Goal: Information Seeking & Learning: Learn about a topic

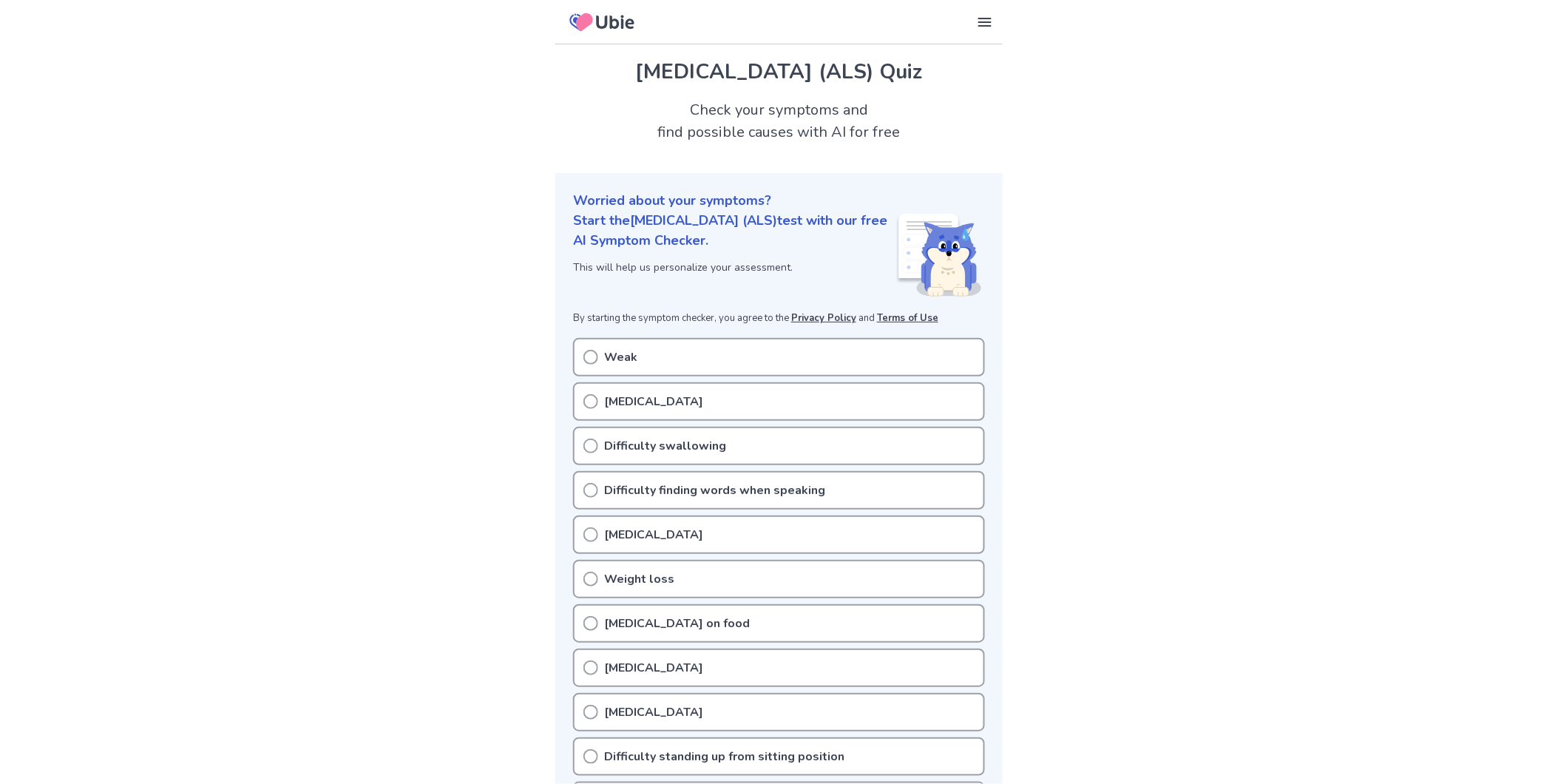
click at [594, 394] on icon at bounding box center [591, 402] width 15 height 15
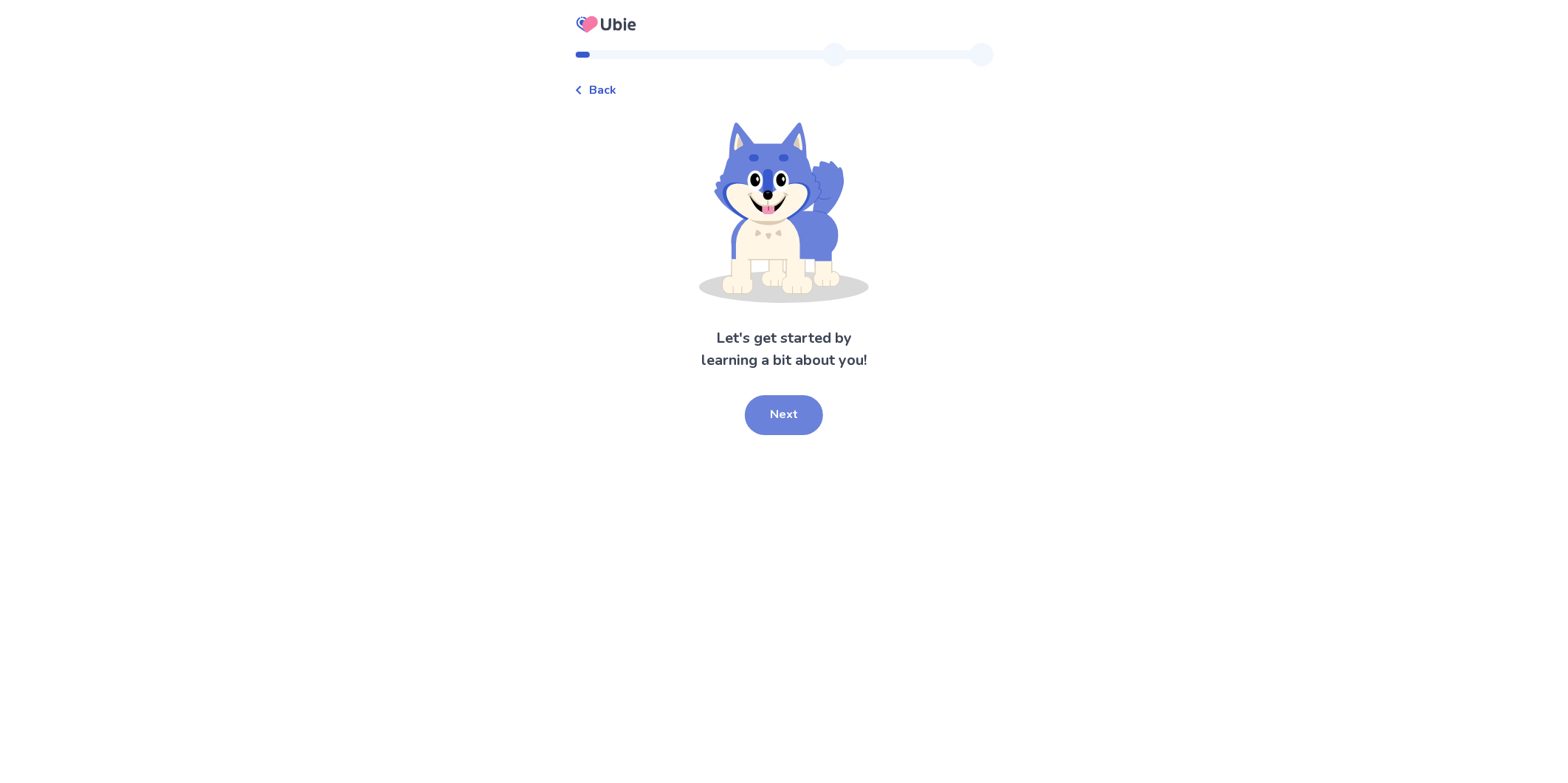
click at [769, 395] on button "Next" at bounding box center [784, 414] width 78 height 40
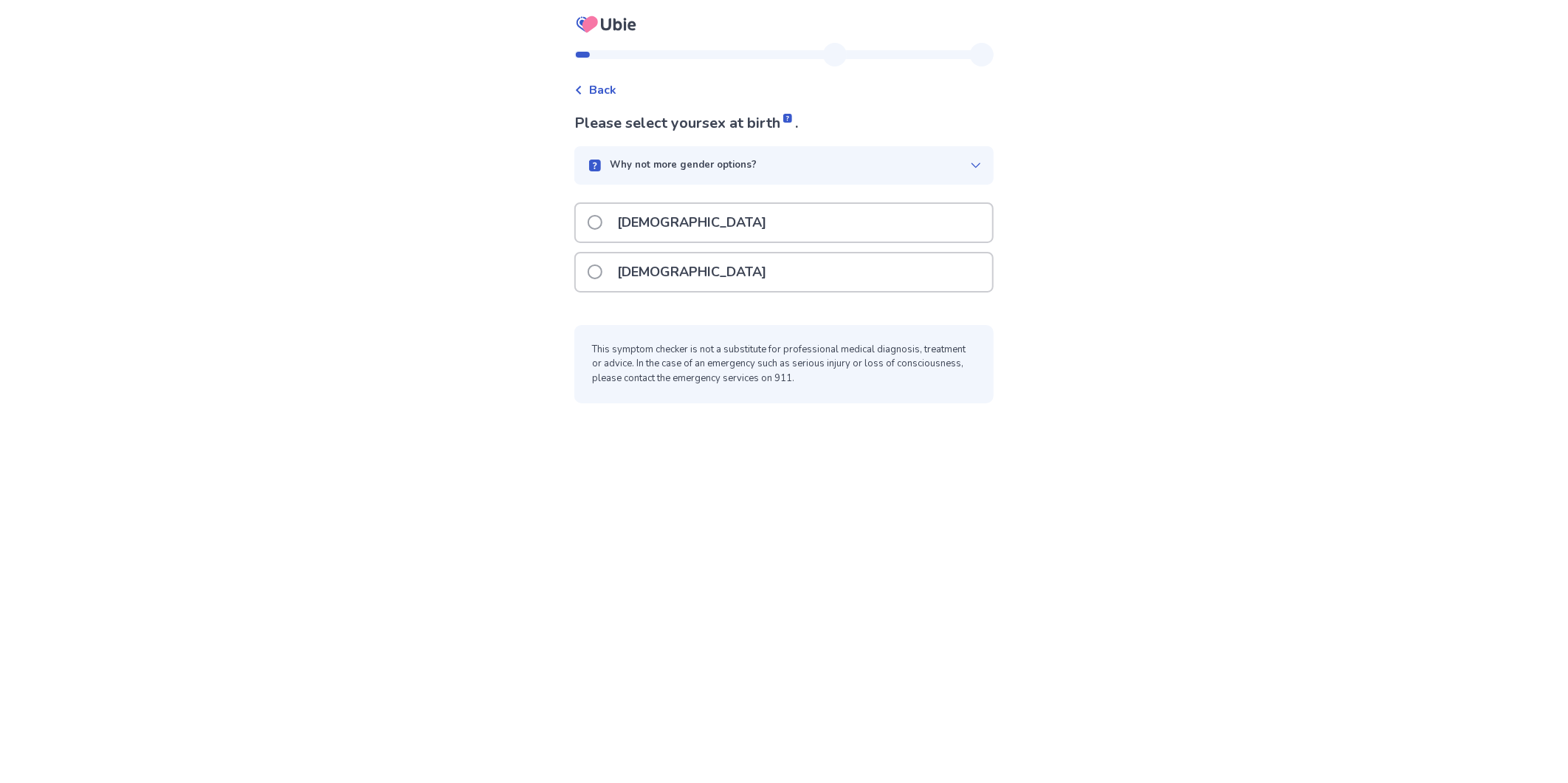
click at [603, 215] on span at bounding box center [595, 223] width 15 height 15
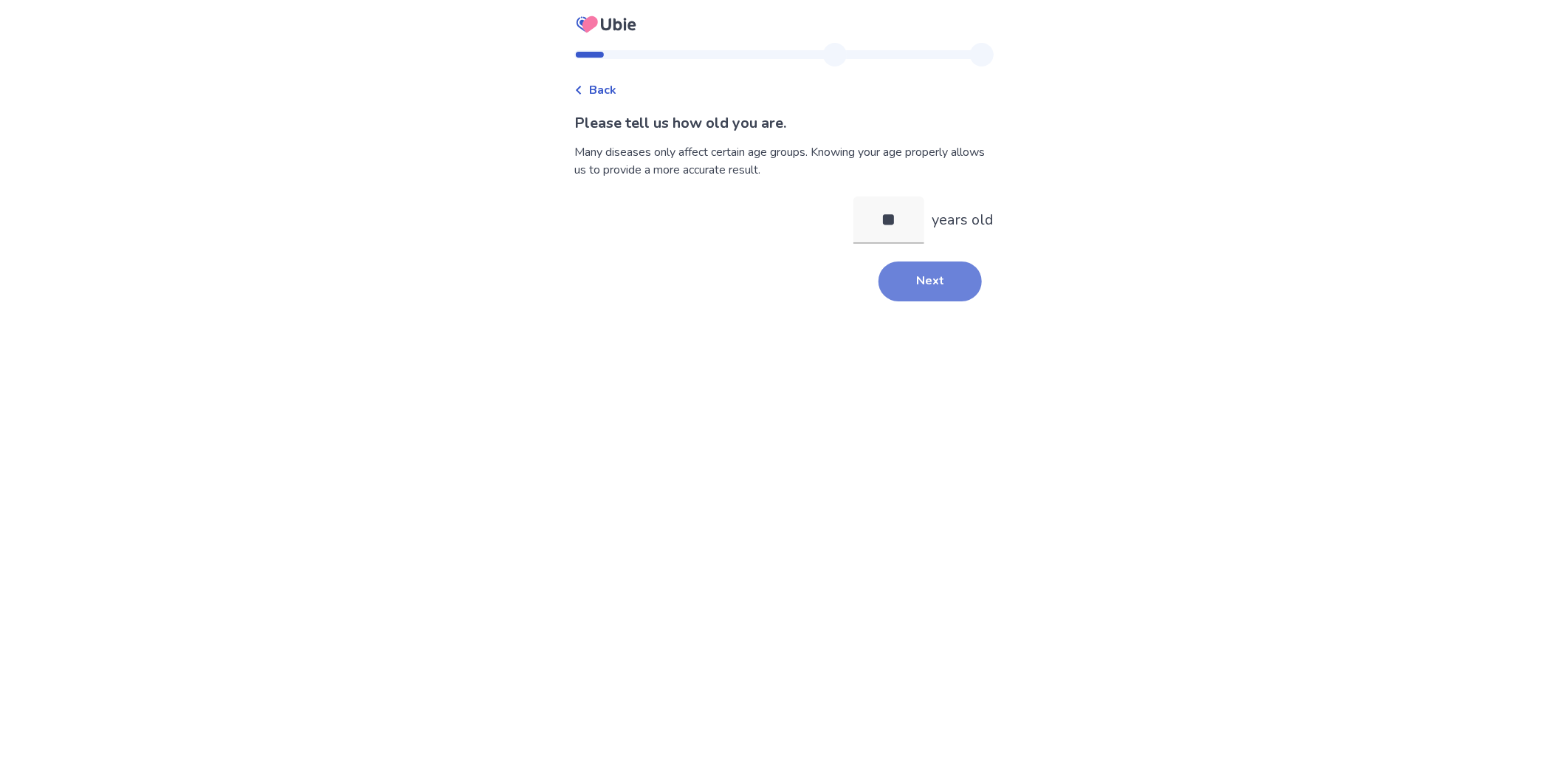
type input "**"
click at [879, 262] on button "Next" at bounding box center [930, 281] width 103 height 40
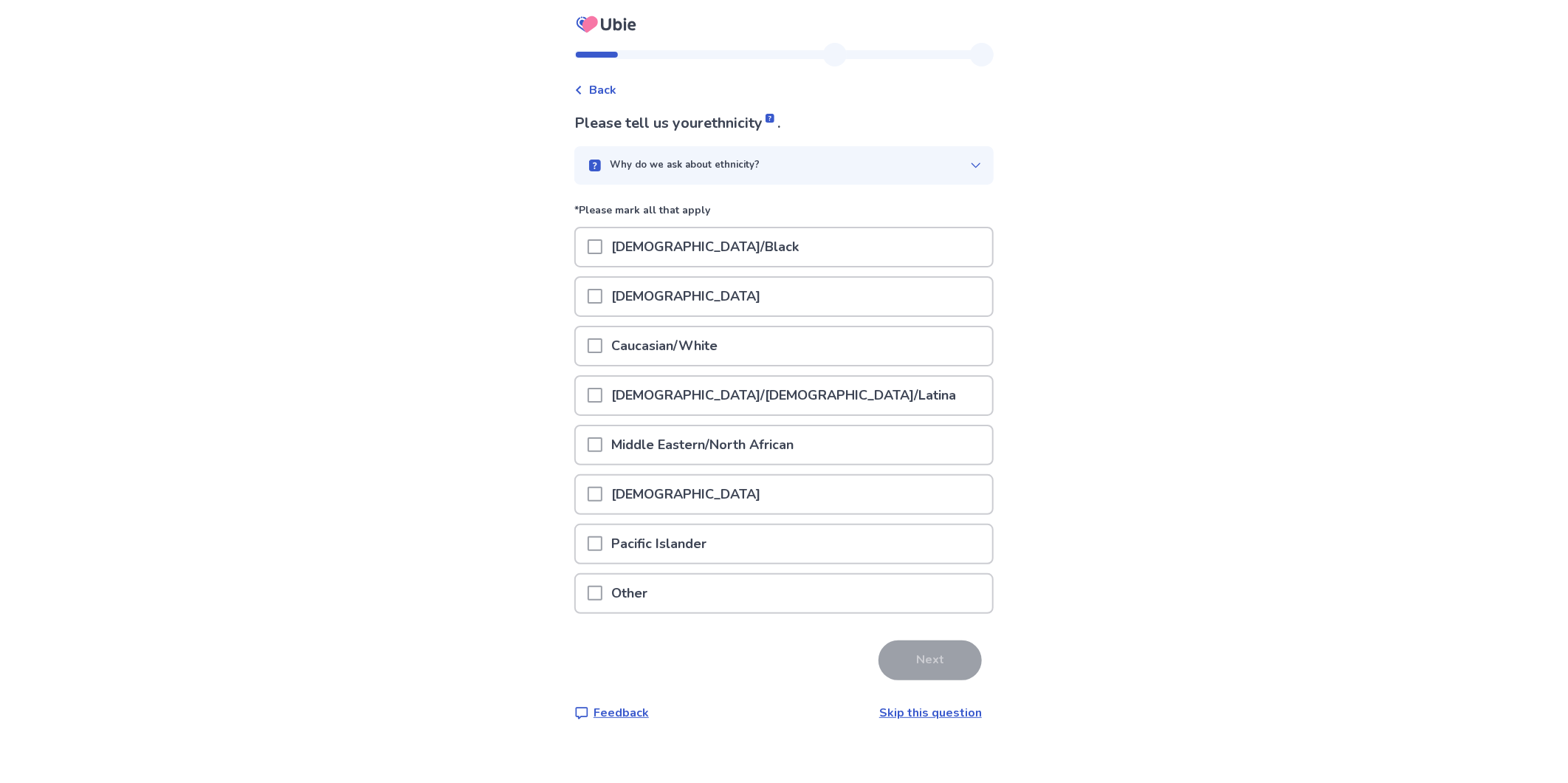
click at [603, 327] on div at bounding box center [595, 346] width 15 height 37
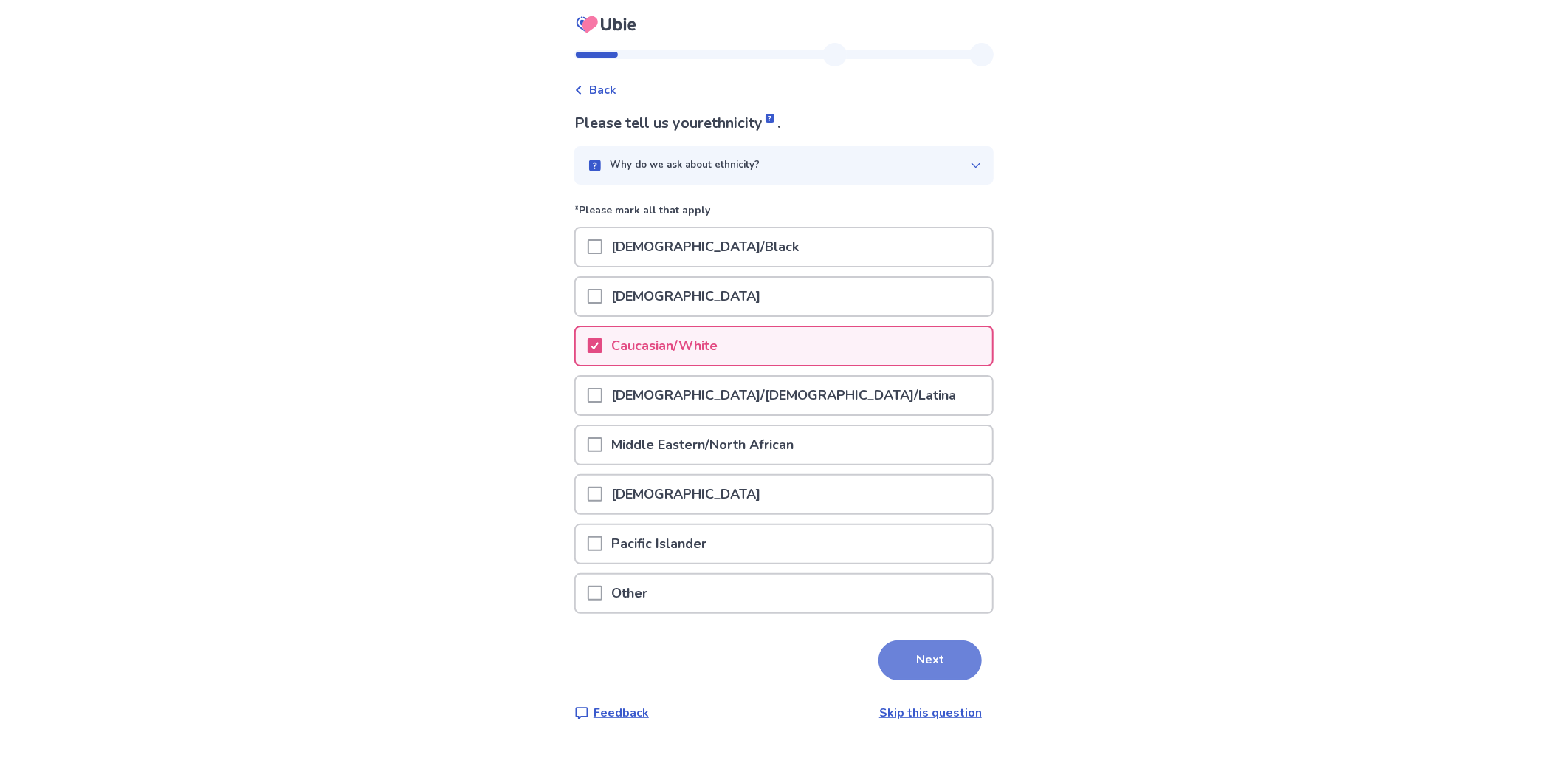
click at [879, 640] on button "Next" at bounding box center [930, 660] width 103 height 40
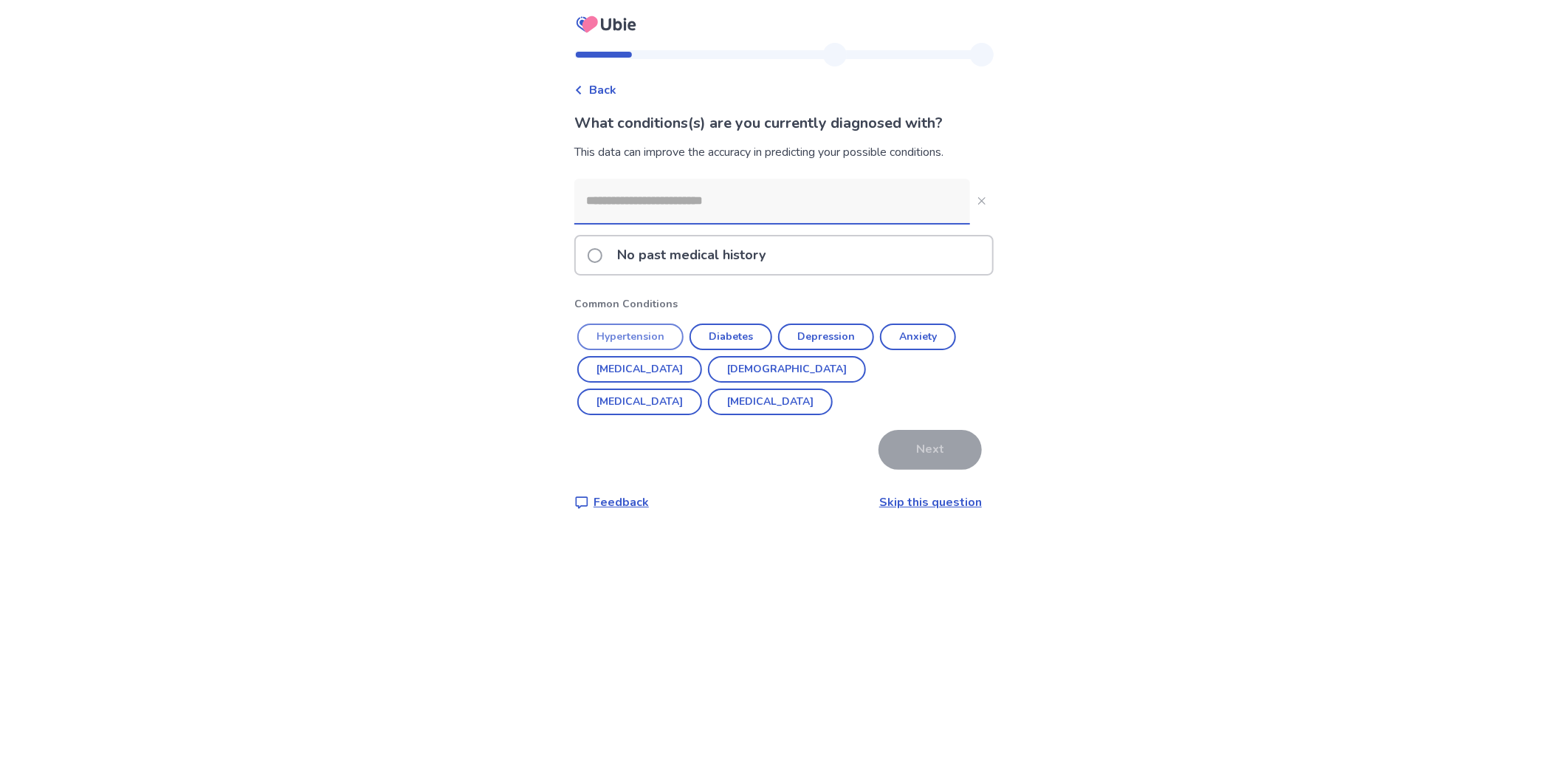
click at [668, 323] on button "Hypertension" at bounding box center [630, 336] width 106 height 27
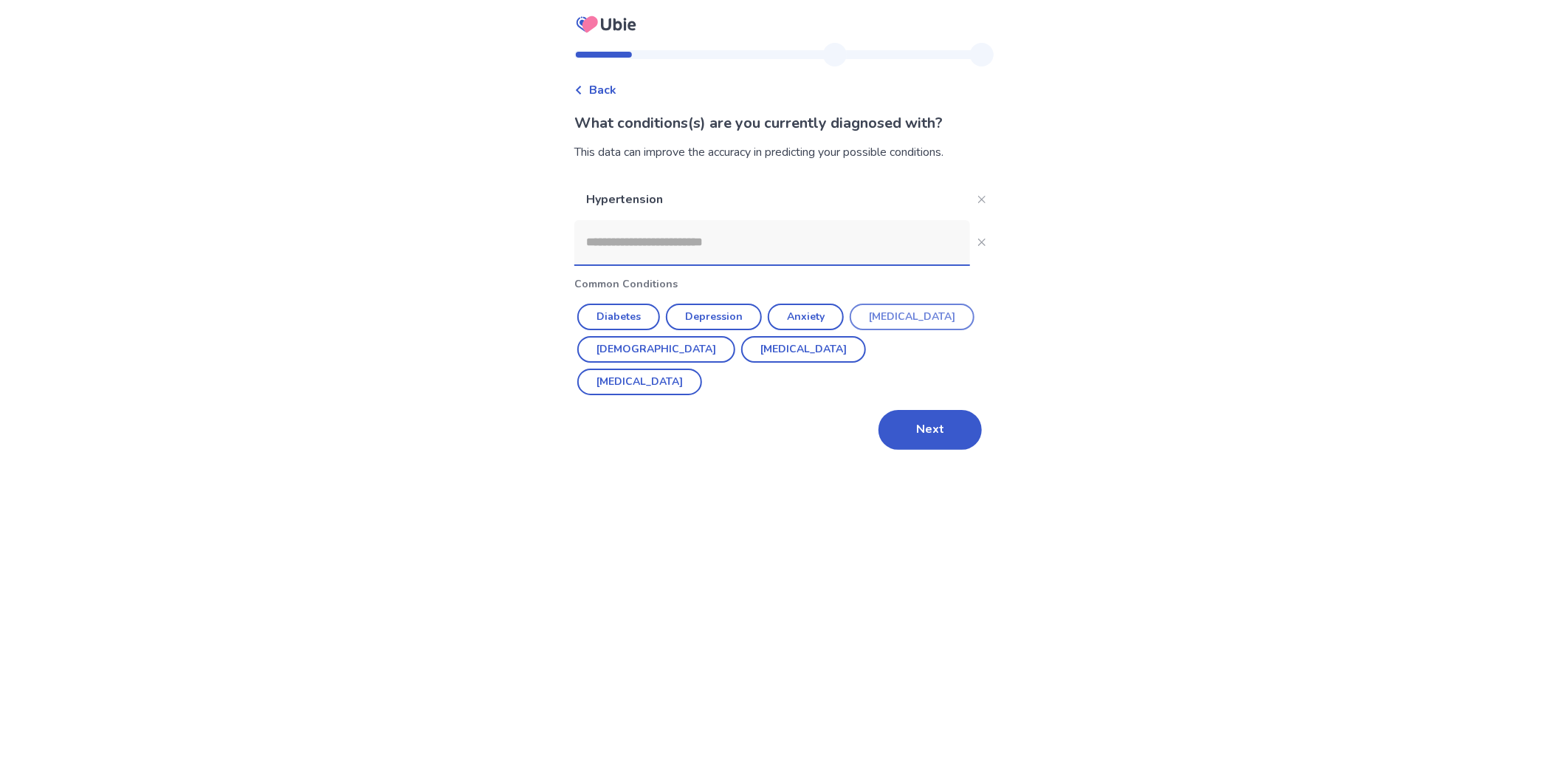
click at [875, 304] on button "Overactive Bladder" at bounding box center [912, 317] width 125 height 27
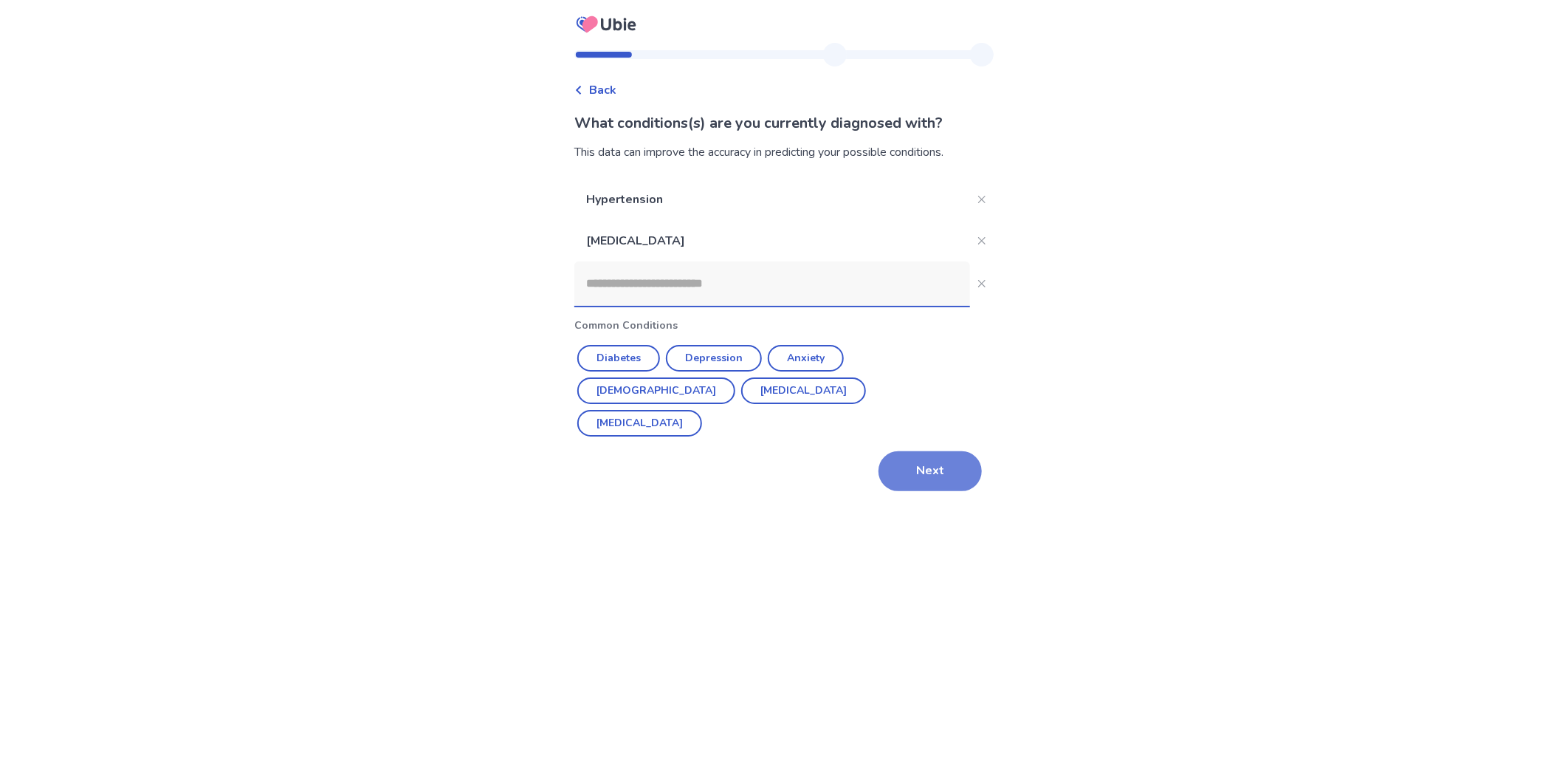
click at [879, 451] on button "Next" at bounding box center [930, 470] width 103 height 40
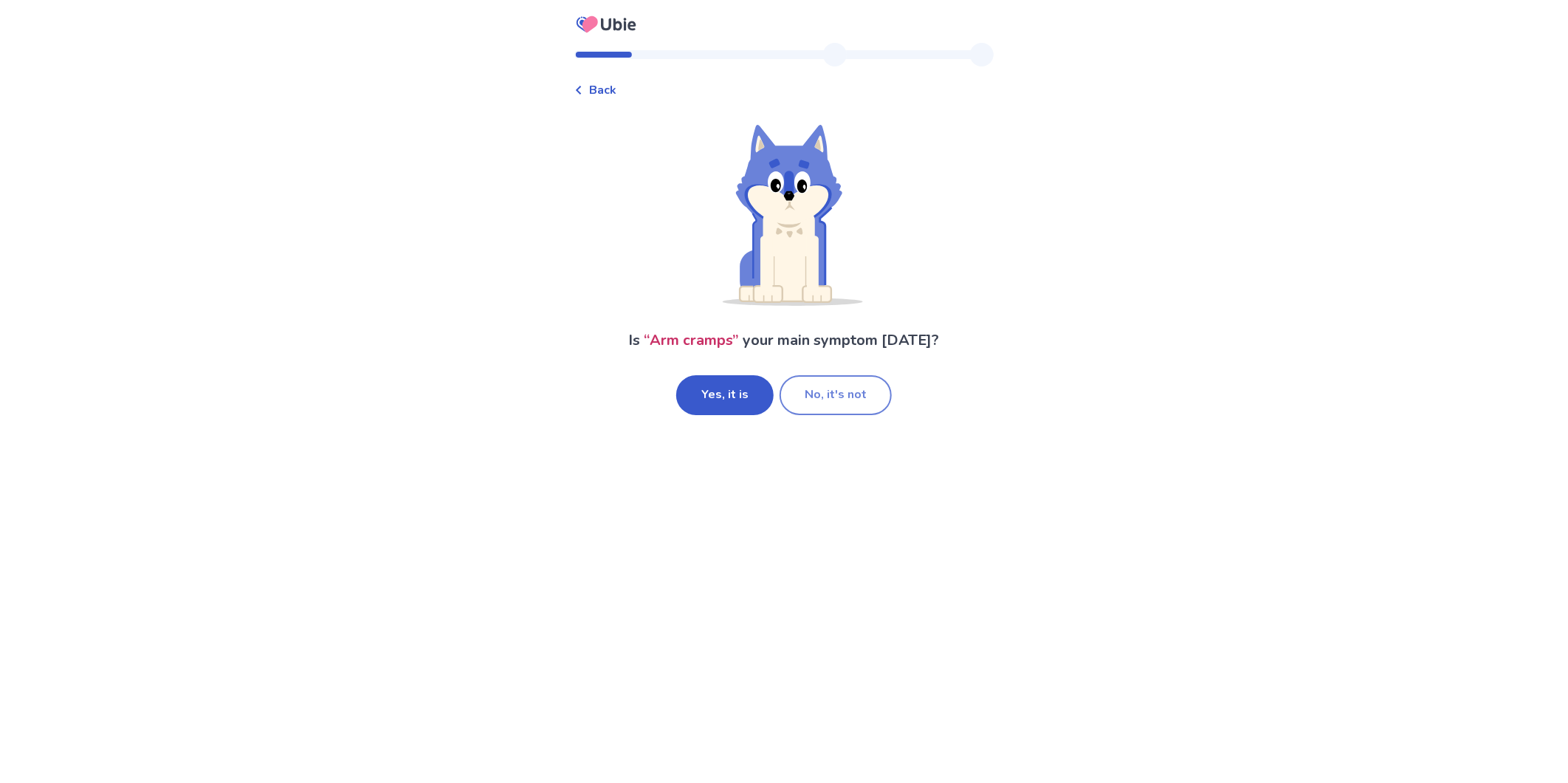
click at [822, 375] on button "No, it's not" at bounding box center [836, 395] width 112 height 40
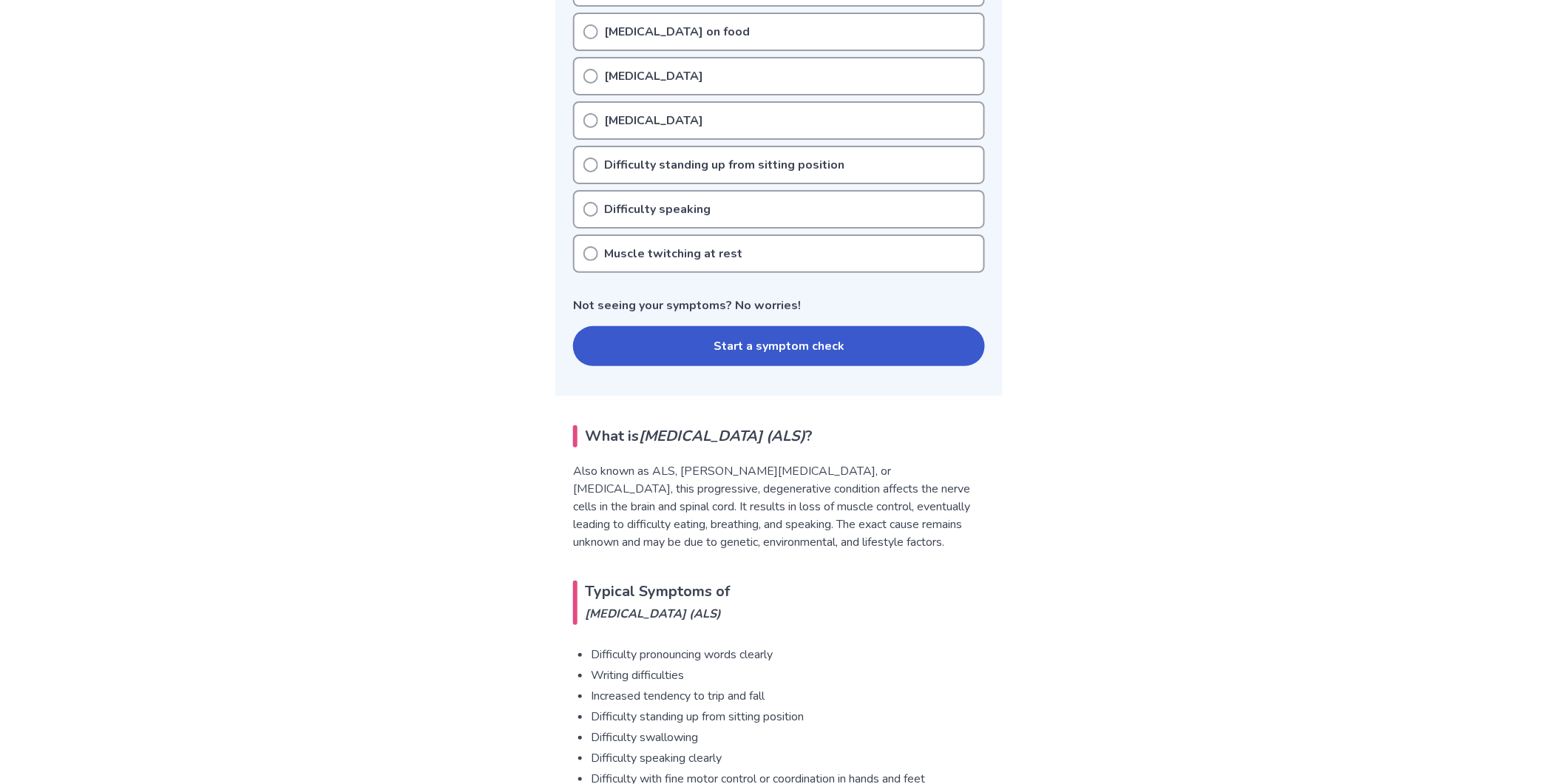
scroll to position [492, 0]
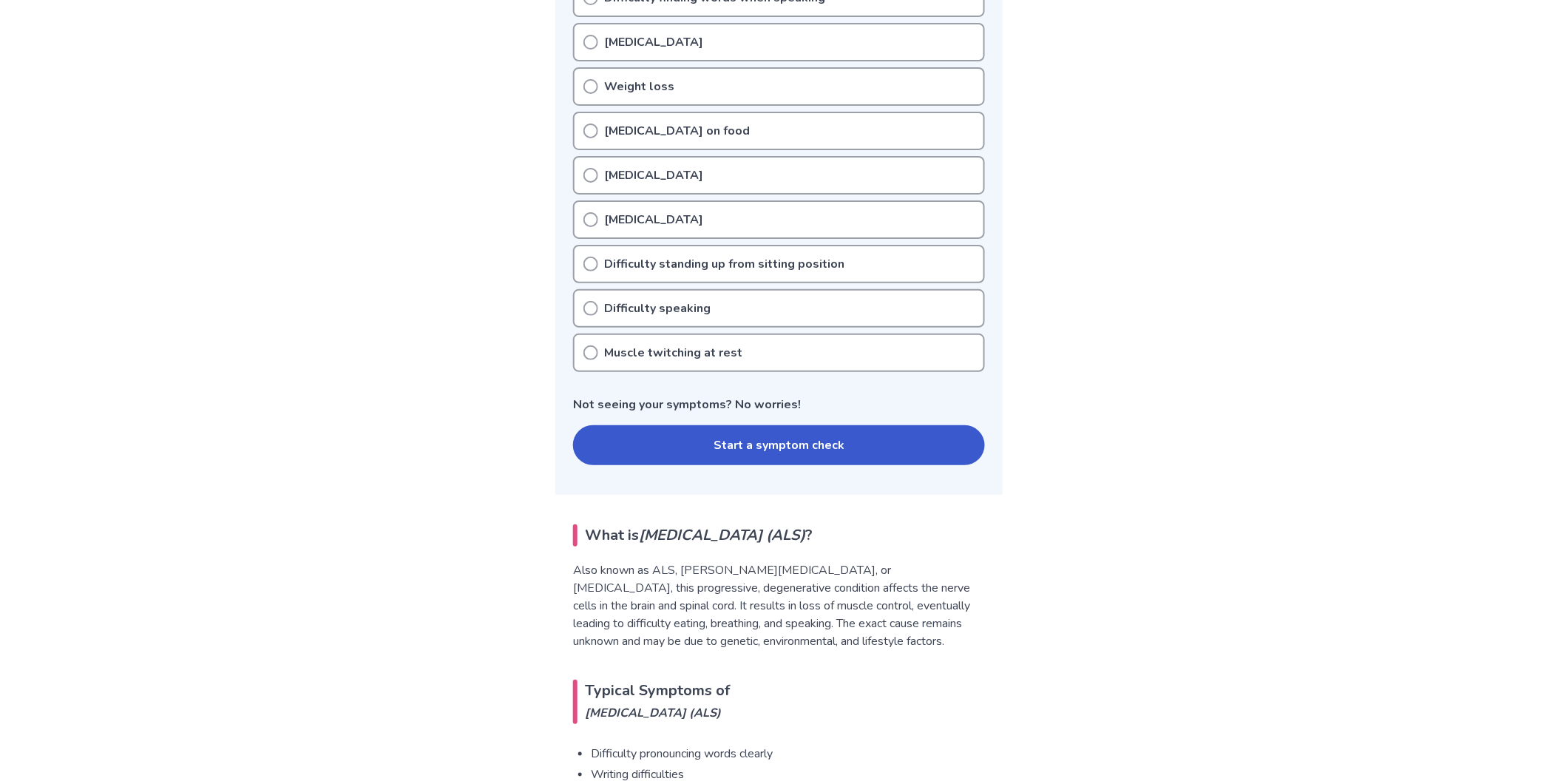
click at [589, 346] on icon at bounding box center [591, 353] width 15 height 15
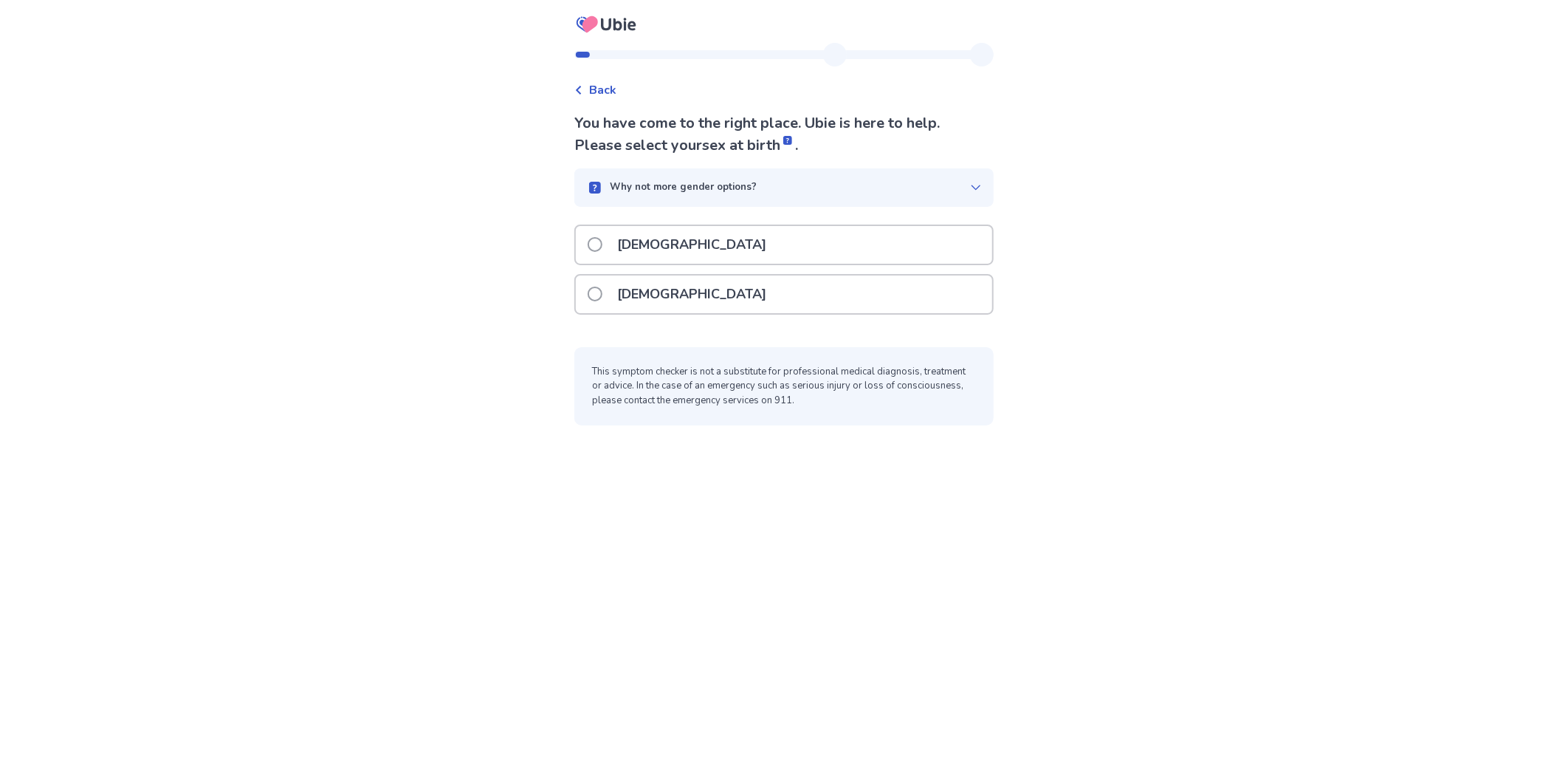
click at [603, 237] on span at bounding box center [595, 244] width 15 height 15
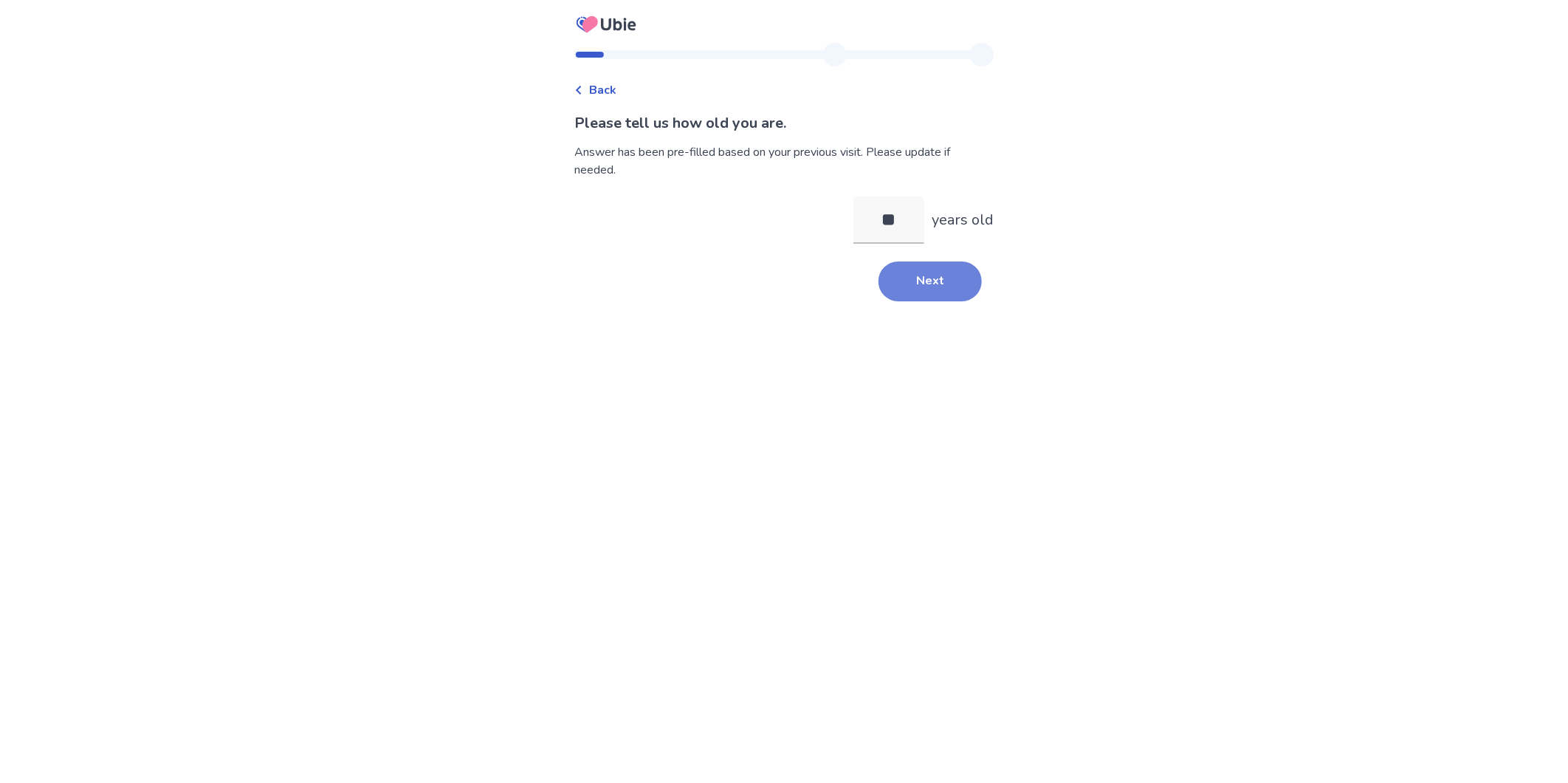
click at [879, 262] on button "Next" at bounding box center [930, 281] width 103 height 40
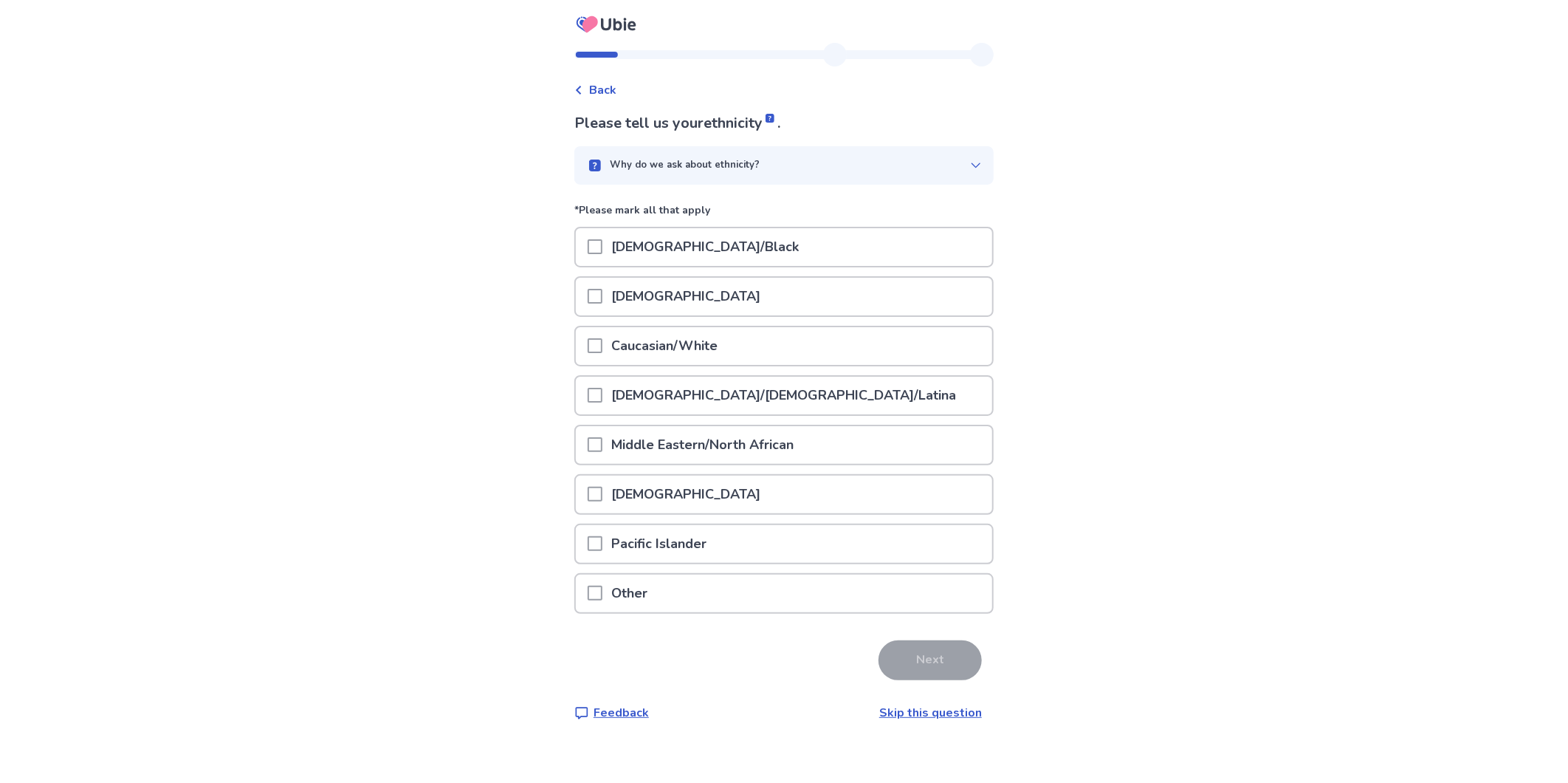
click at [603, 338] on span at bounding box center [595, 345] width 15 height 15
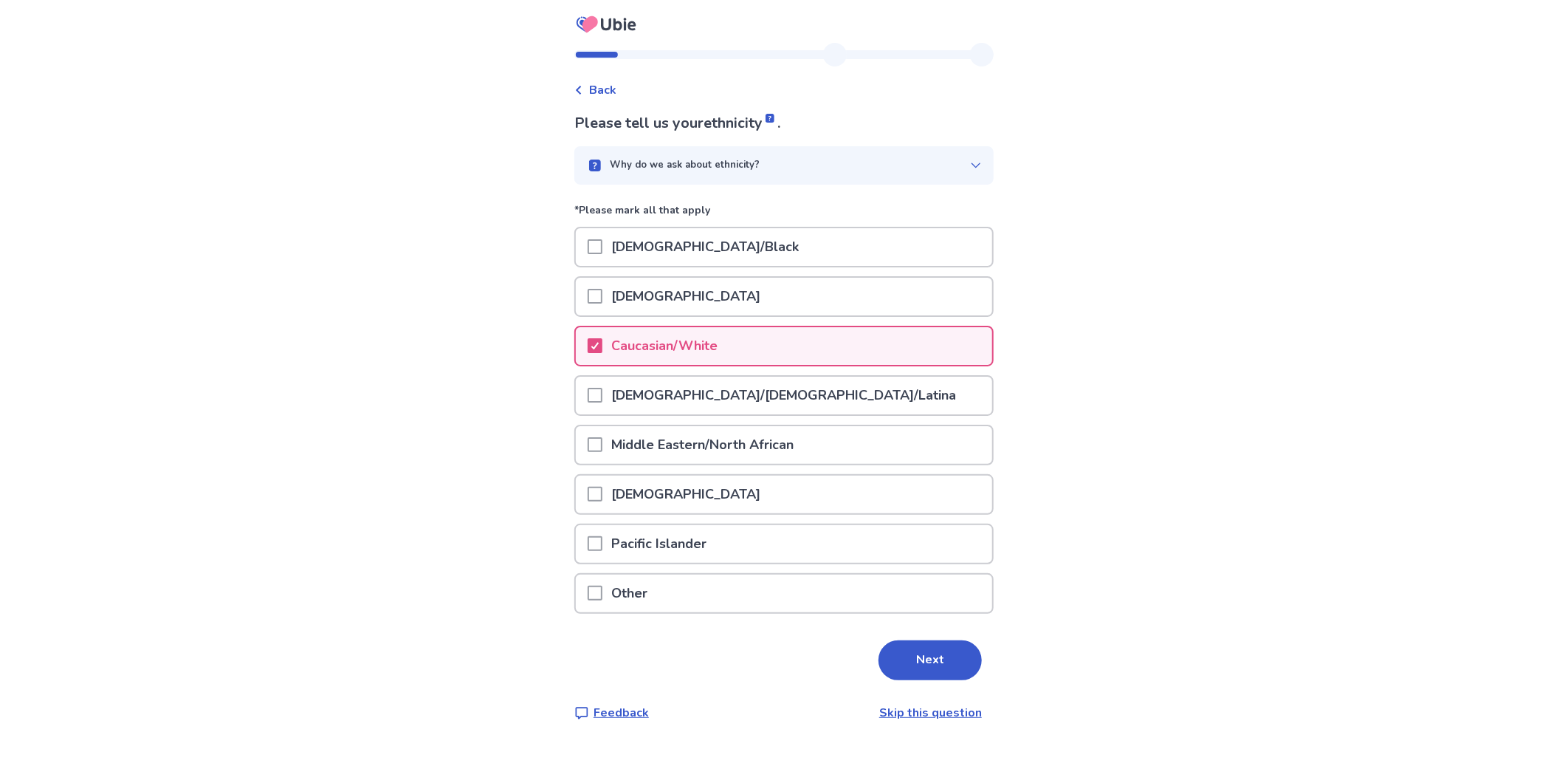
click at [879, 640] on button "Next" at bounding box center [930, 660] width 103 height 40
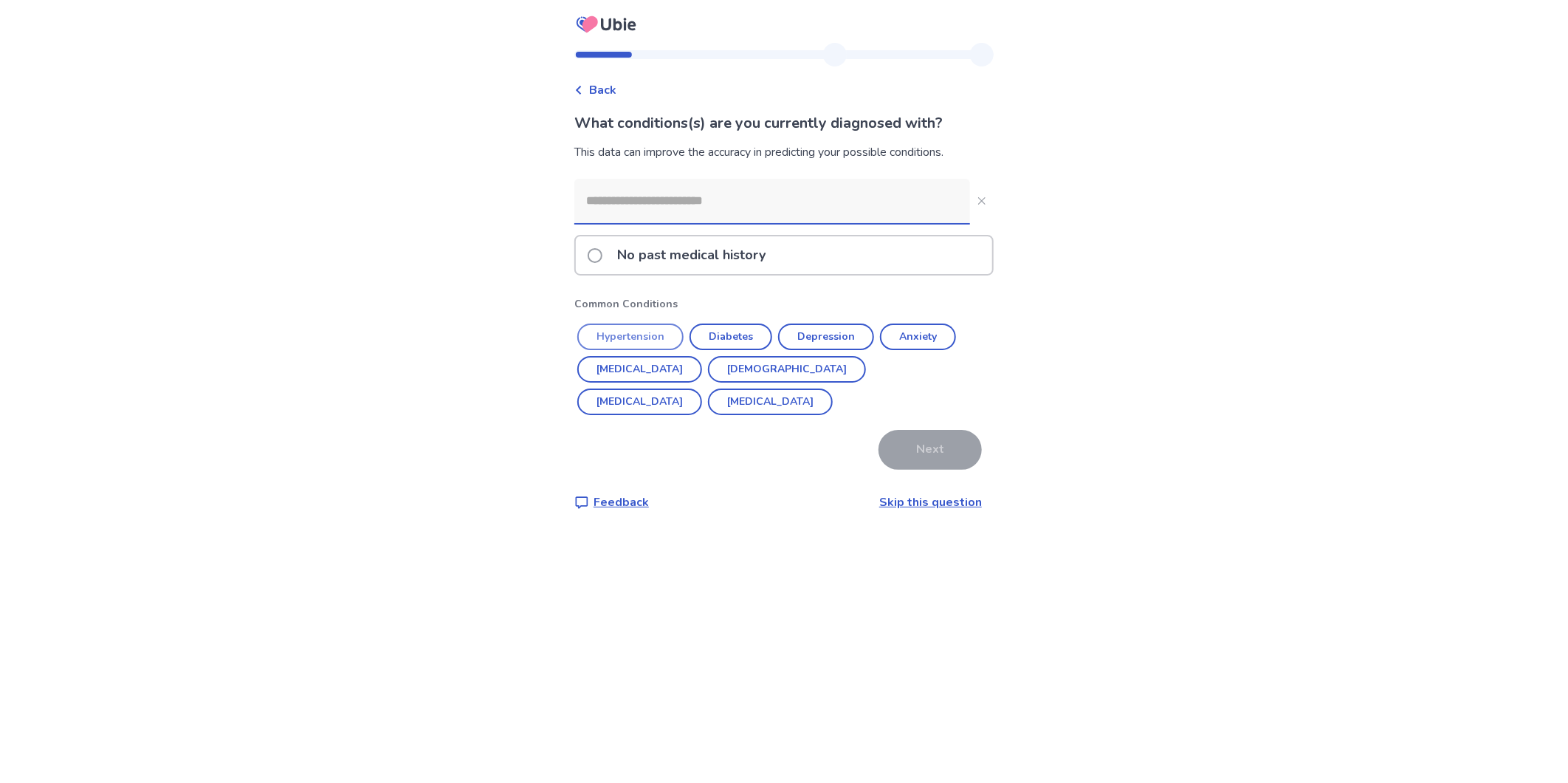
click at [664, 323] on button "Hypertension" at bounding box center [630, 336] width 106 height 27
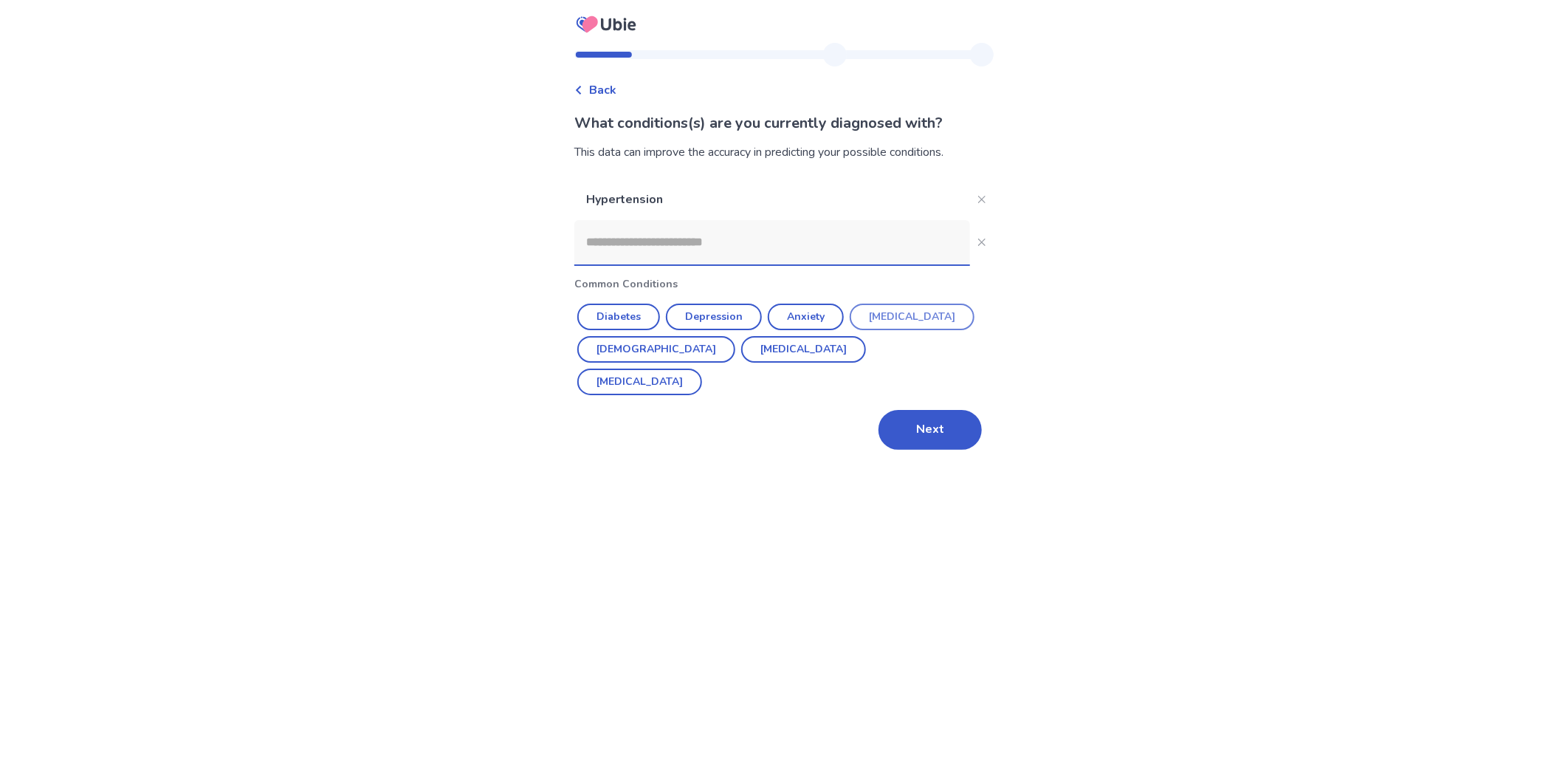
click at [864, 304] on button "Overactive Bladder" at bounding box center [912, 317] width 125 height 27
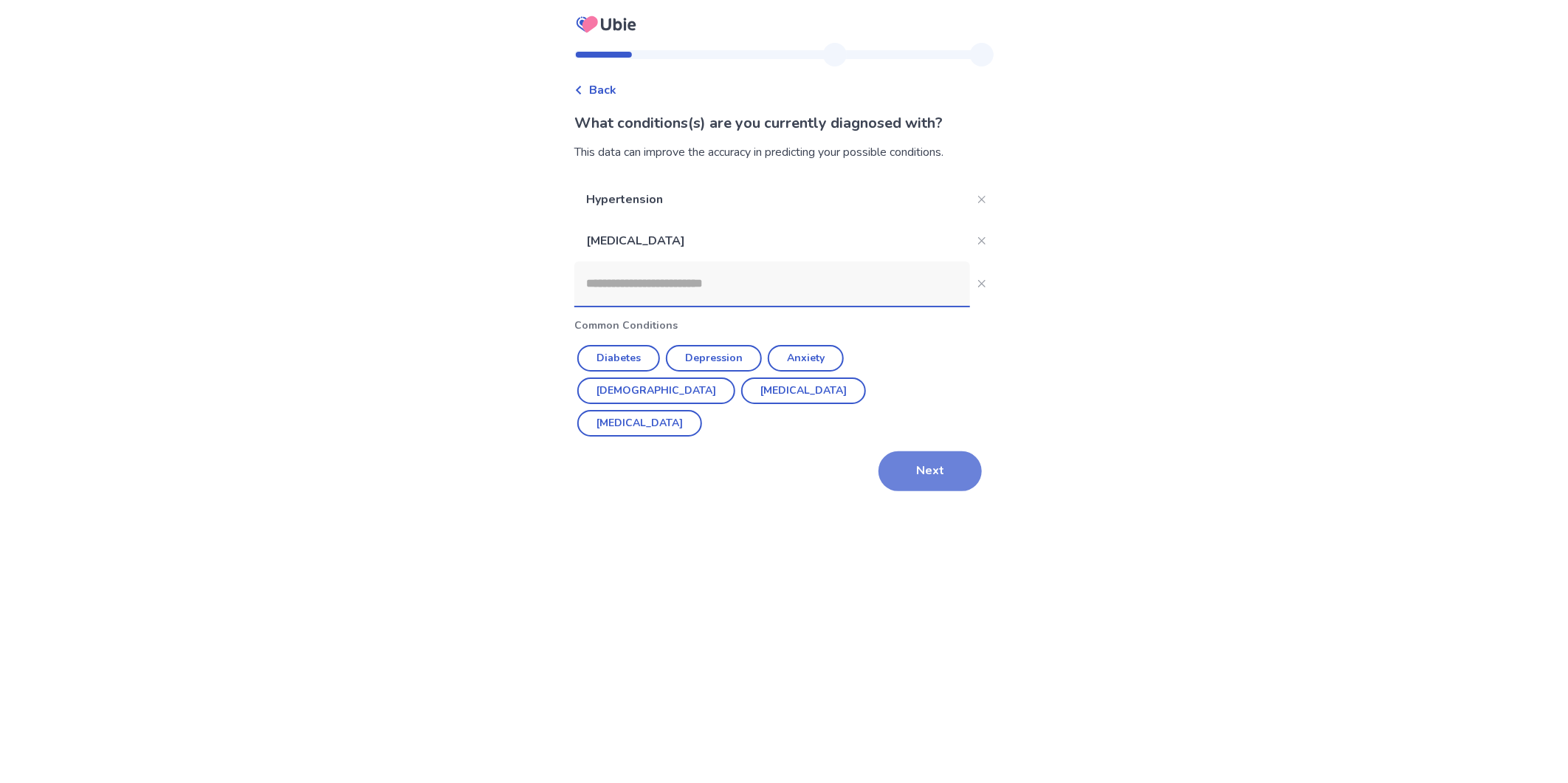
click at [879, 451] on button "Next" at bounding box center [930, 470] width 103 height 40
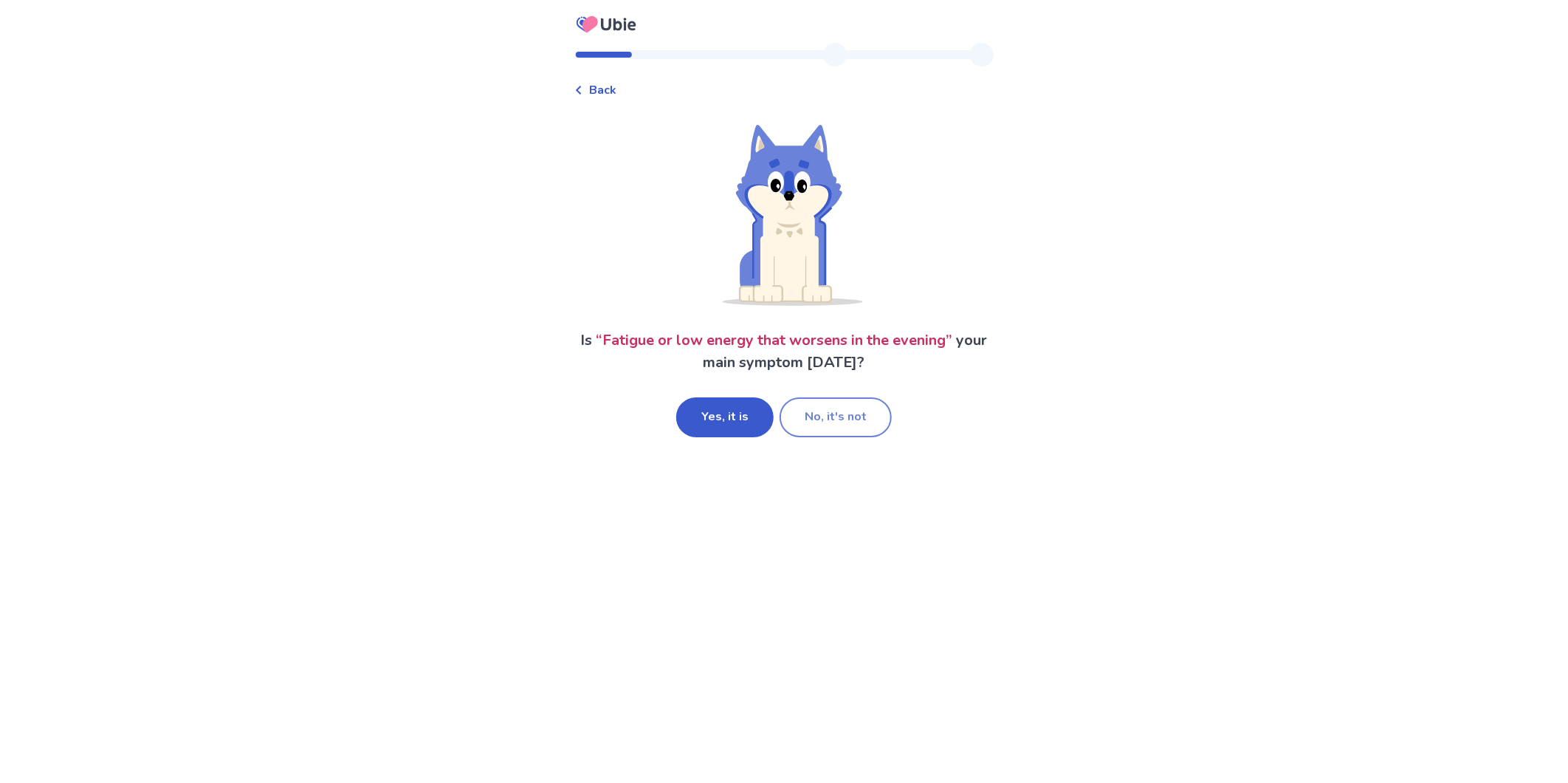
click at [814, 397] on button "No, it's not" at bounding box center [836, 417] width 112 height 40
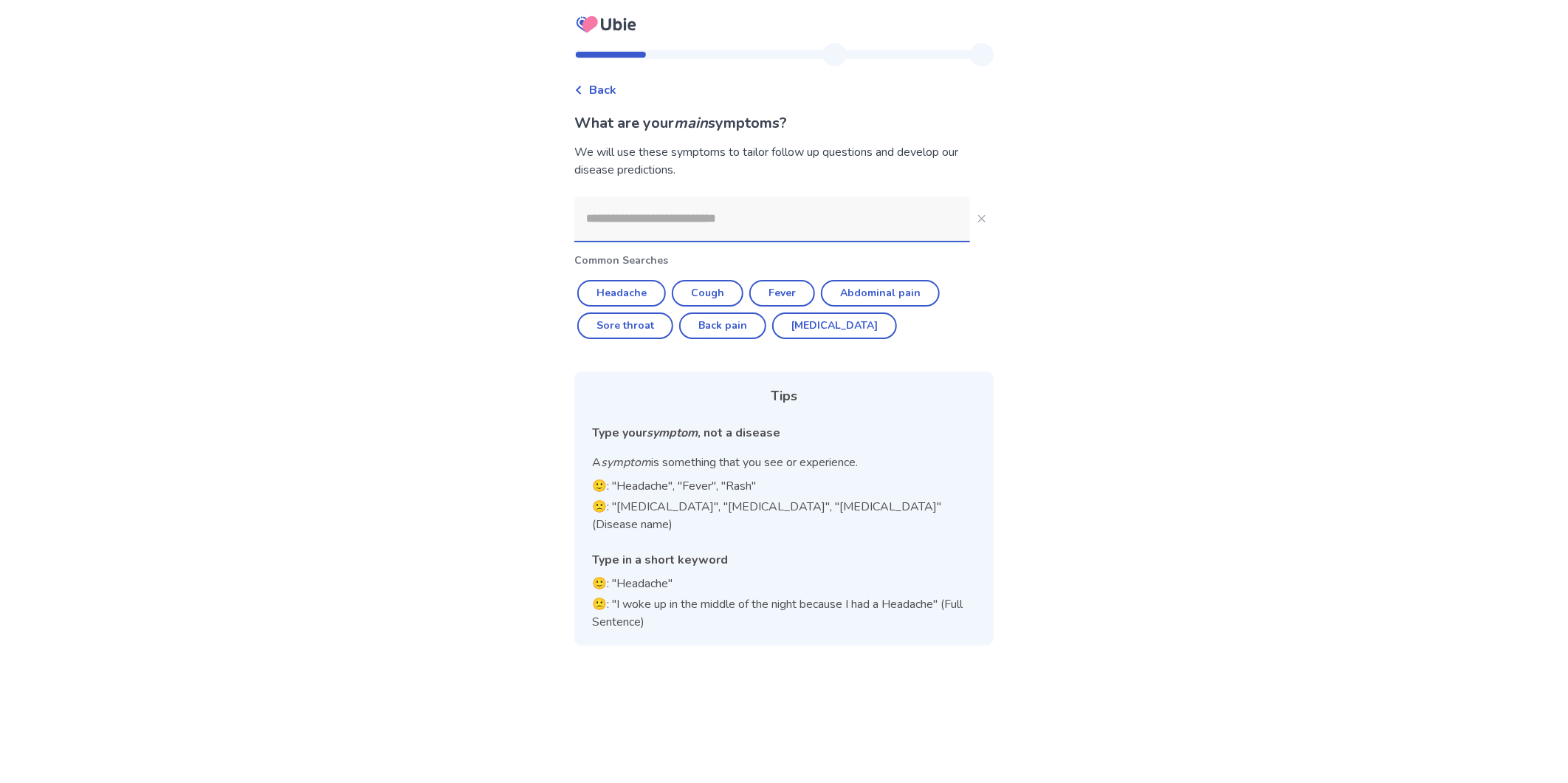
click at [676, 201] on input at bounding box center [771, 218] width 395 height 45
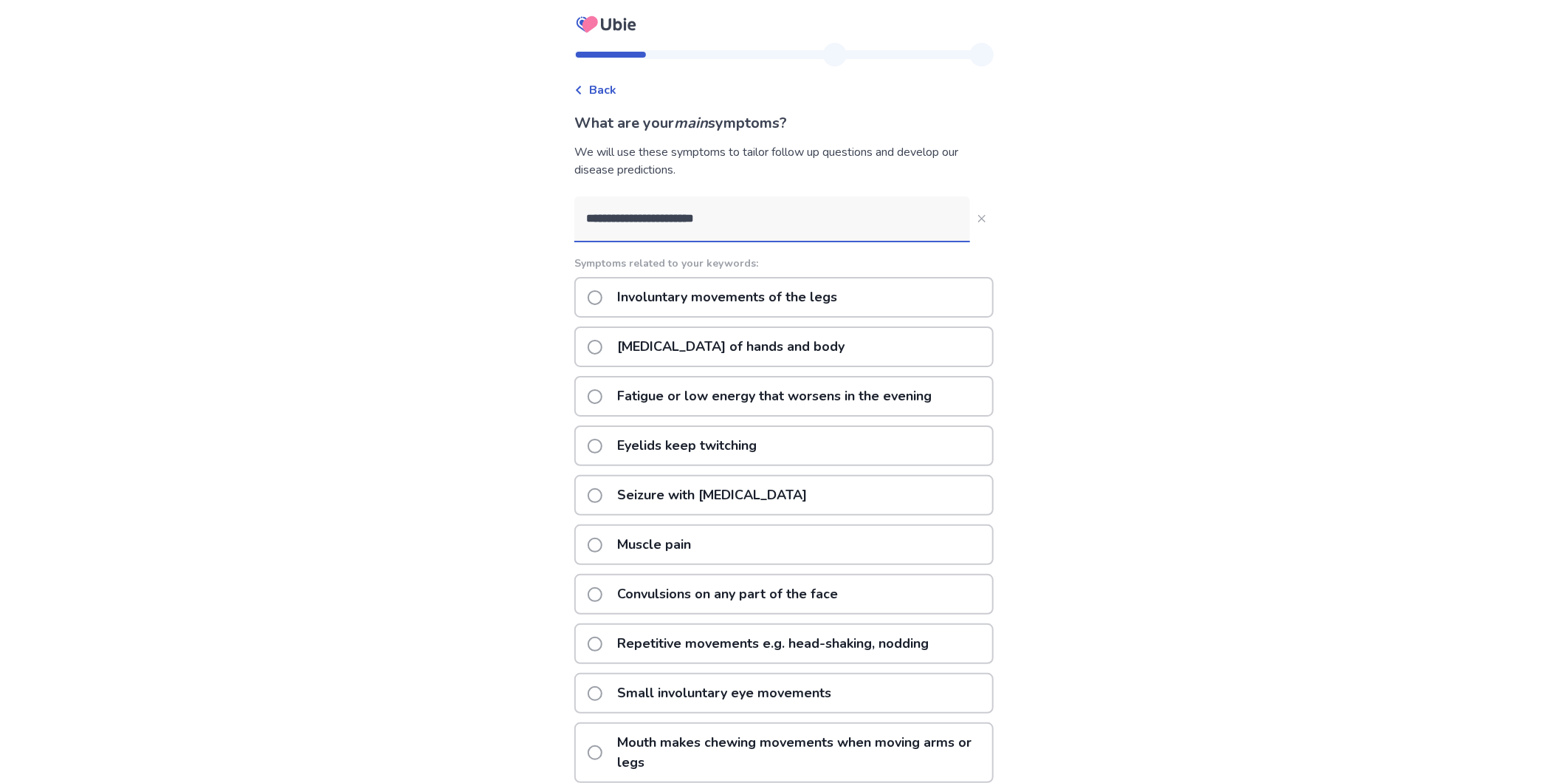
type input "**********"
click at [603, 340] on span at bounding box center [595, 347] width 15 height 15
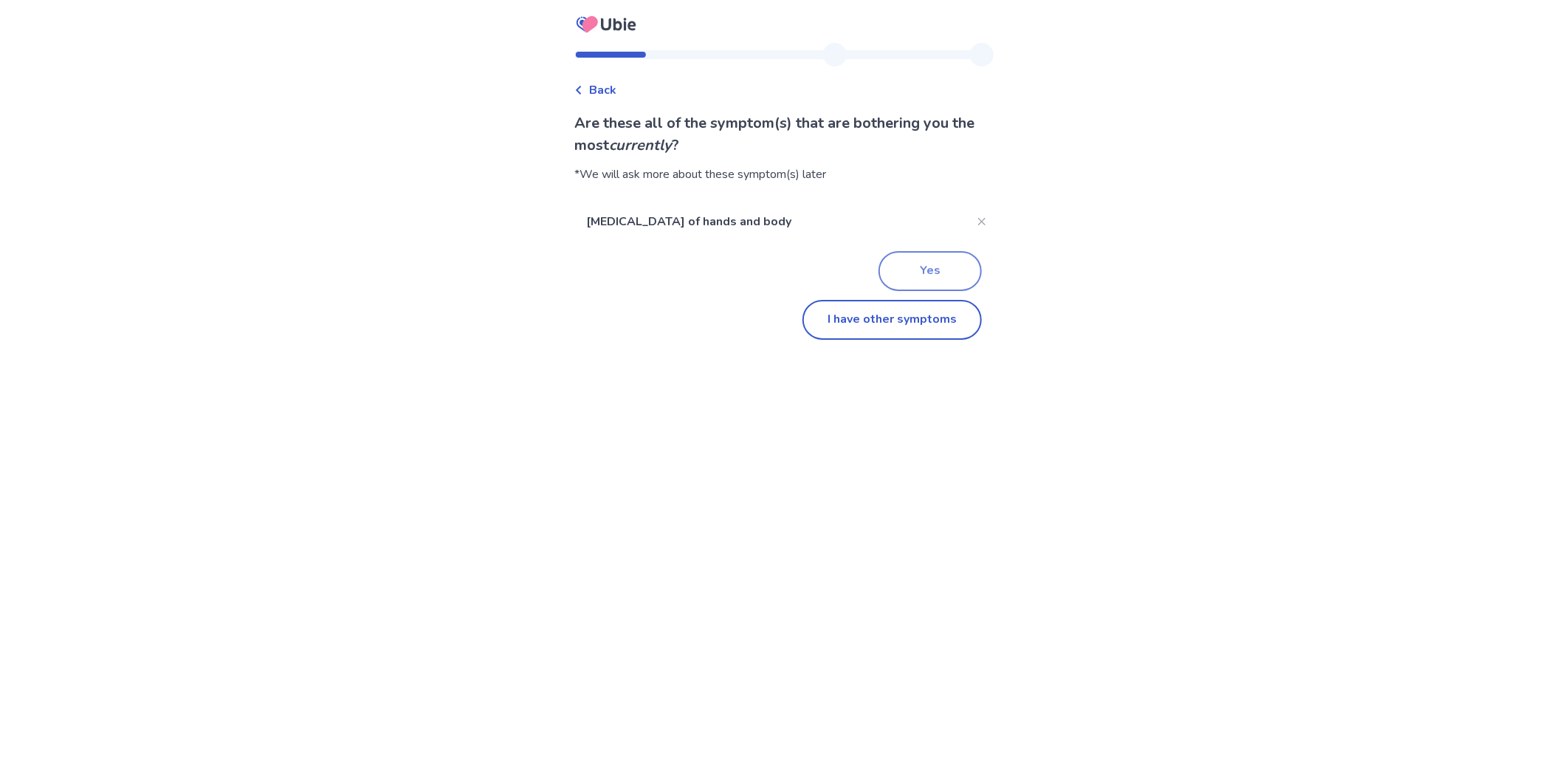
click at [879, 251] on button "Yes" at bounding box center [930, 270] width 103 height 40
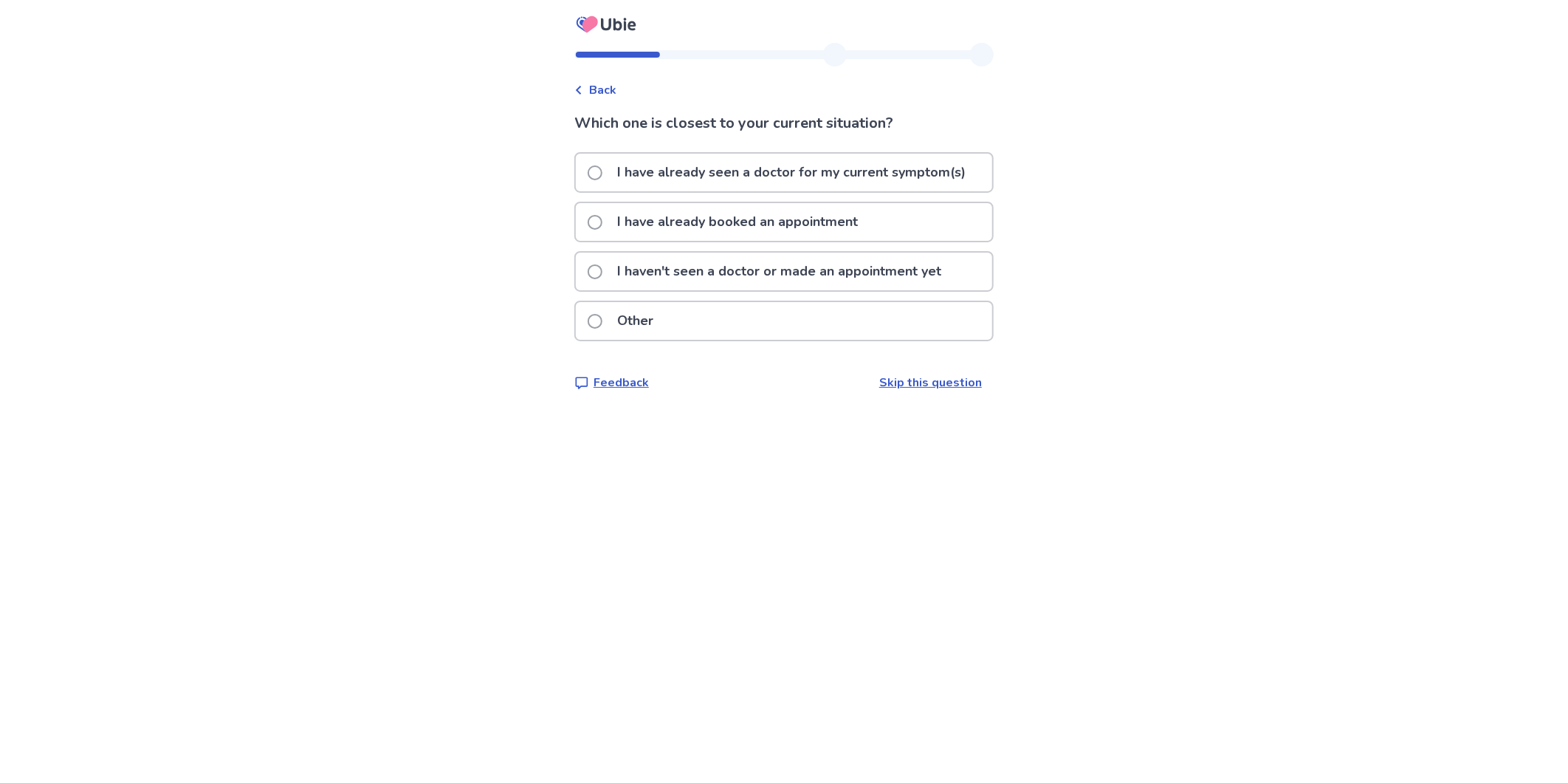
click at [603, 215] on span at bounding box center [595, 223] width 15 height 15
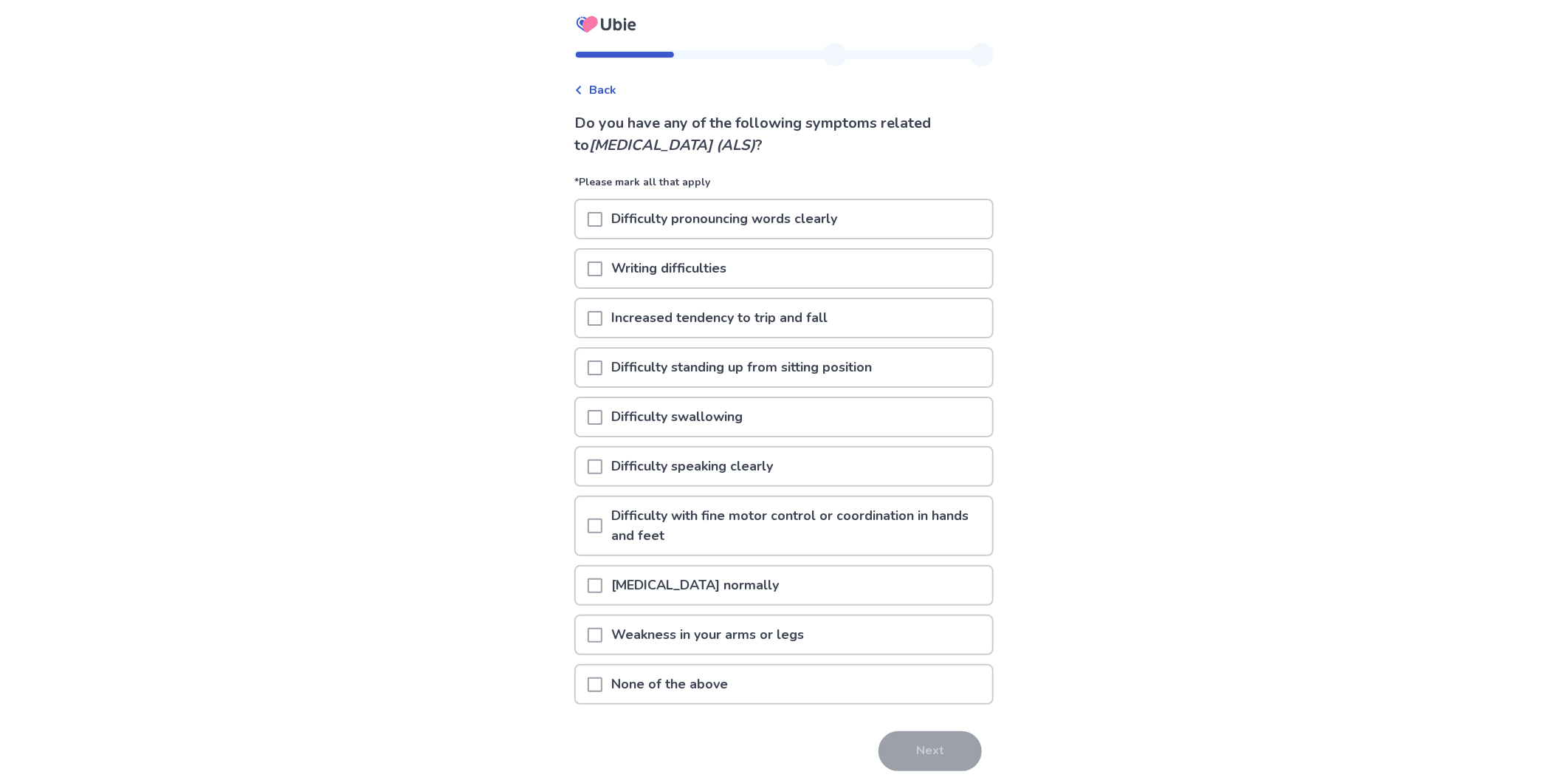
click at [603, 677] on span at bounding box center [595, 685] width 15 height 15
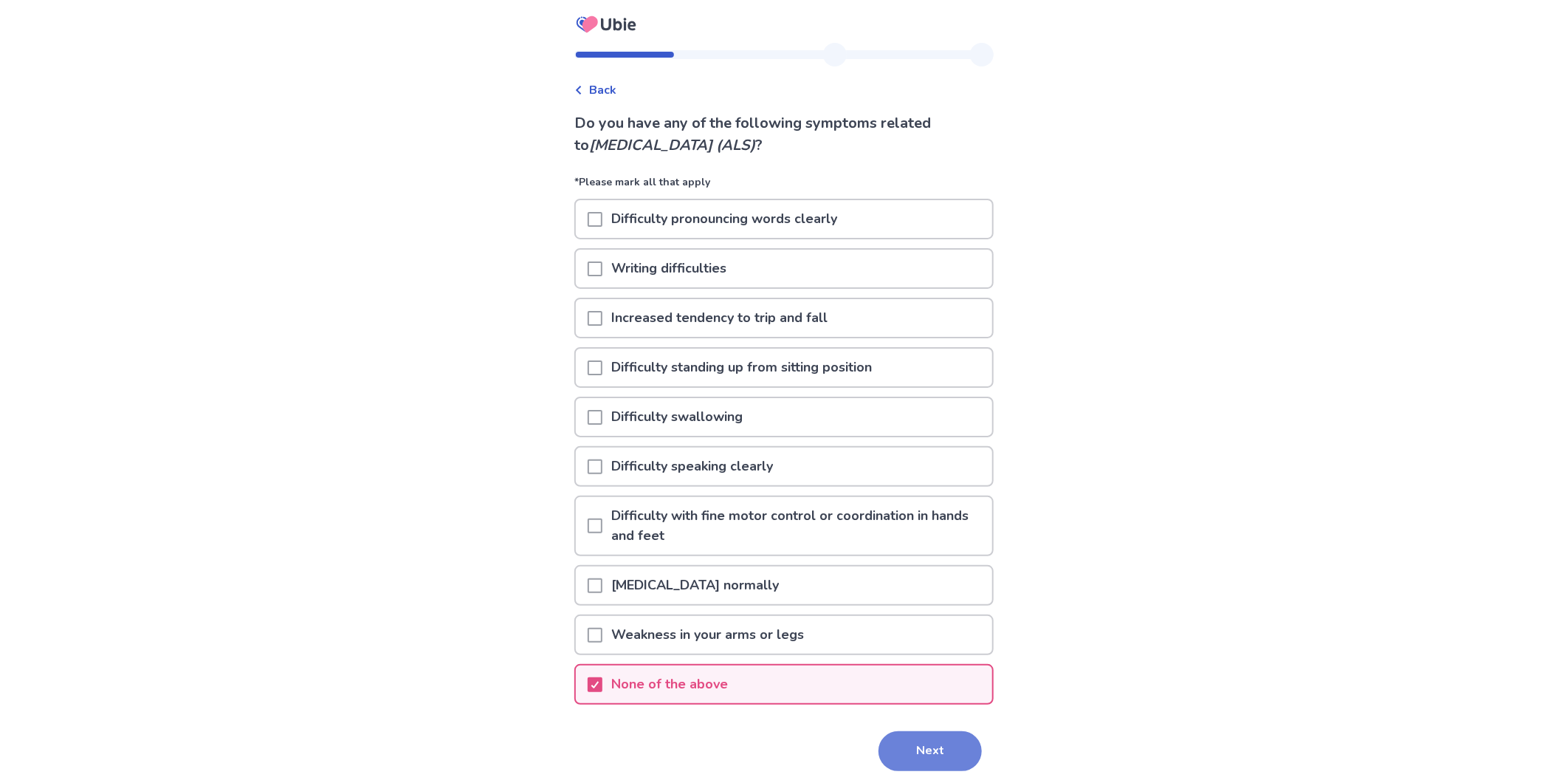
click at [879, 731] on button "Next" at bounding box center [930, 751] width 103 height 40
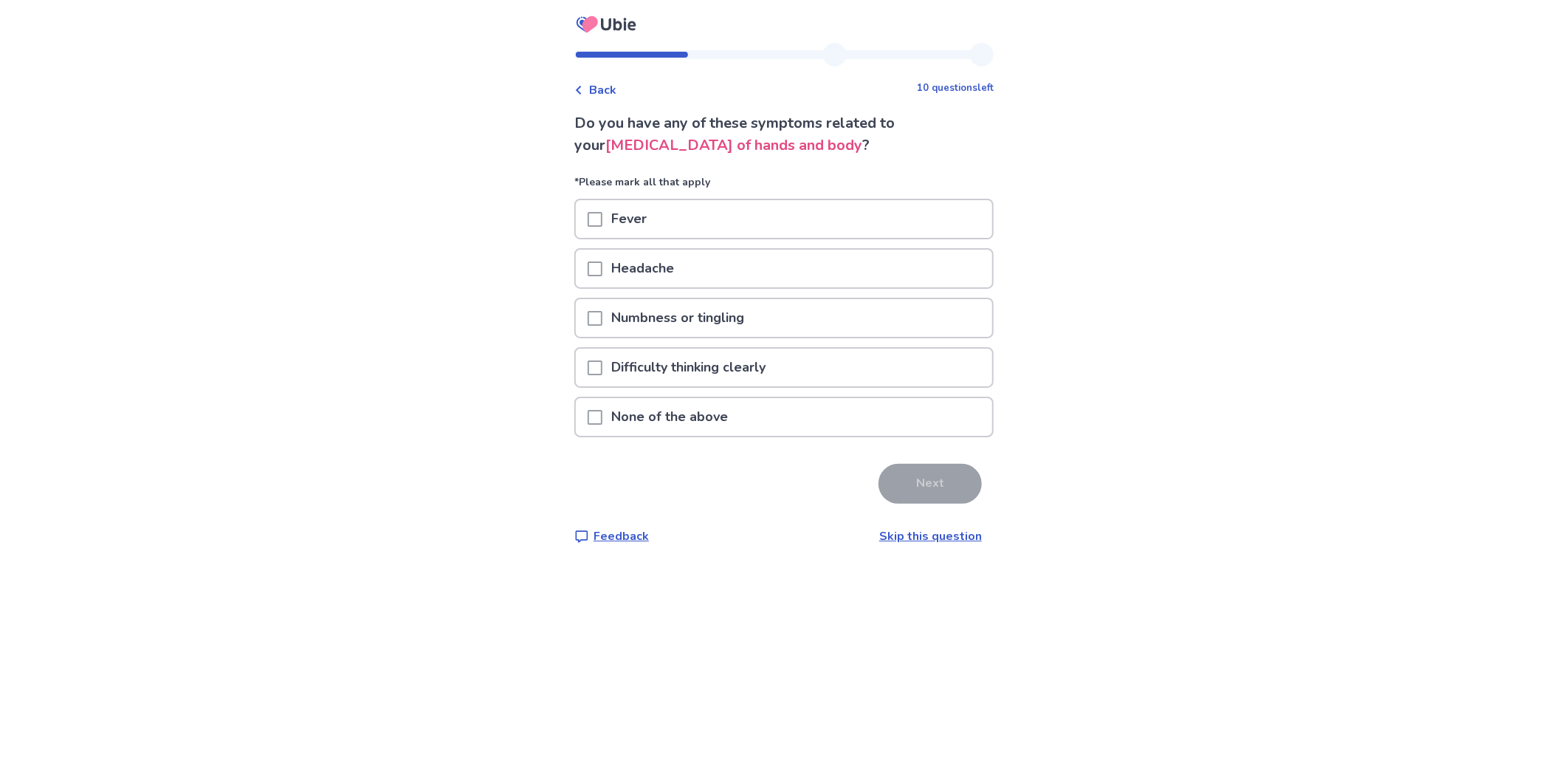
click at [654, 299] on p "Numbness or tingling" at bounding box center [677, 318] width 150 height 37
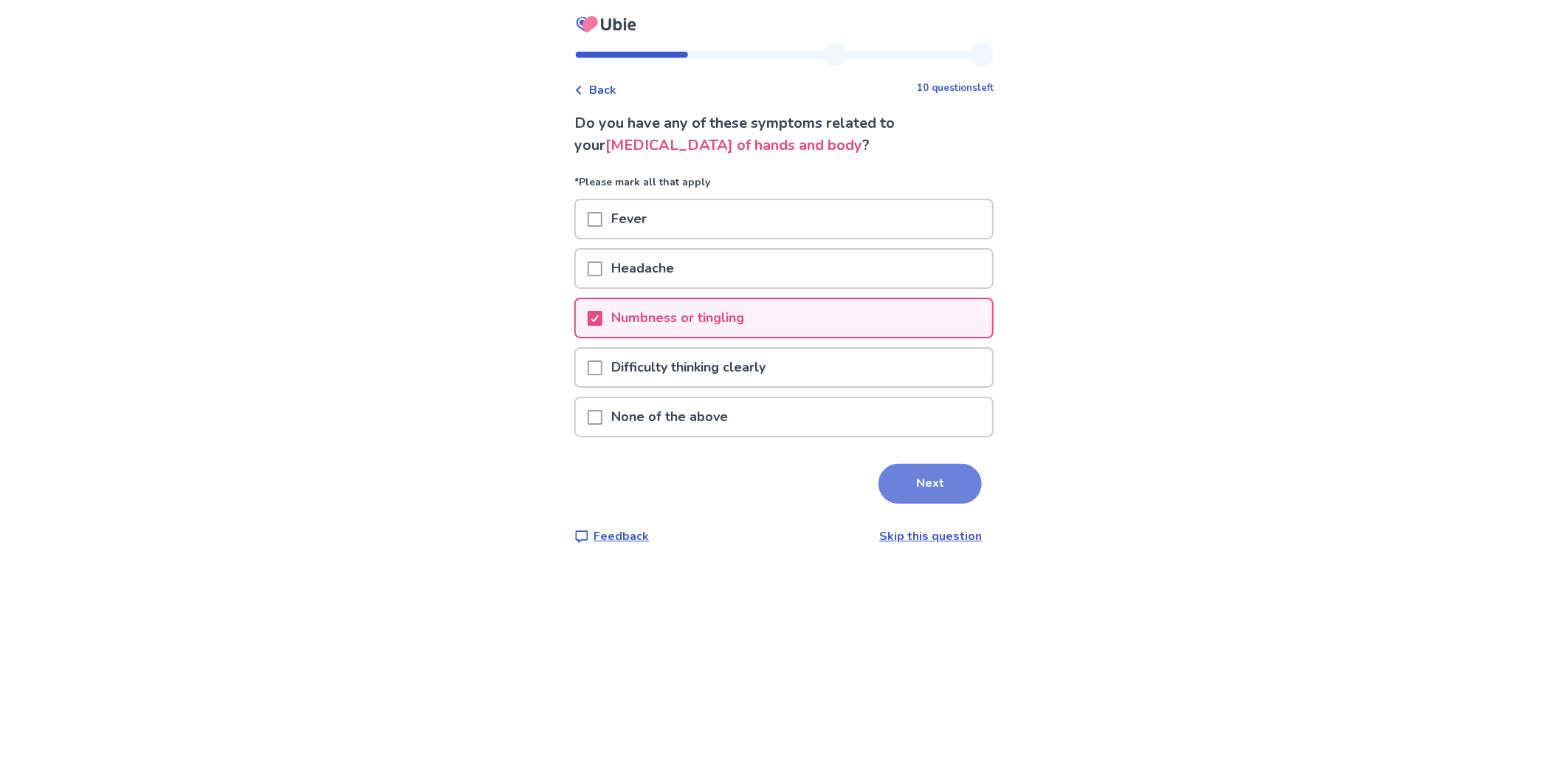
click at [879, 464] on button "Next" at bounding box center [930, 483] width 103 height 40
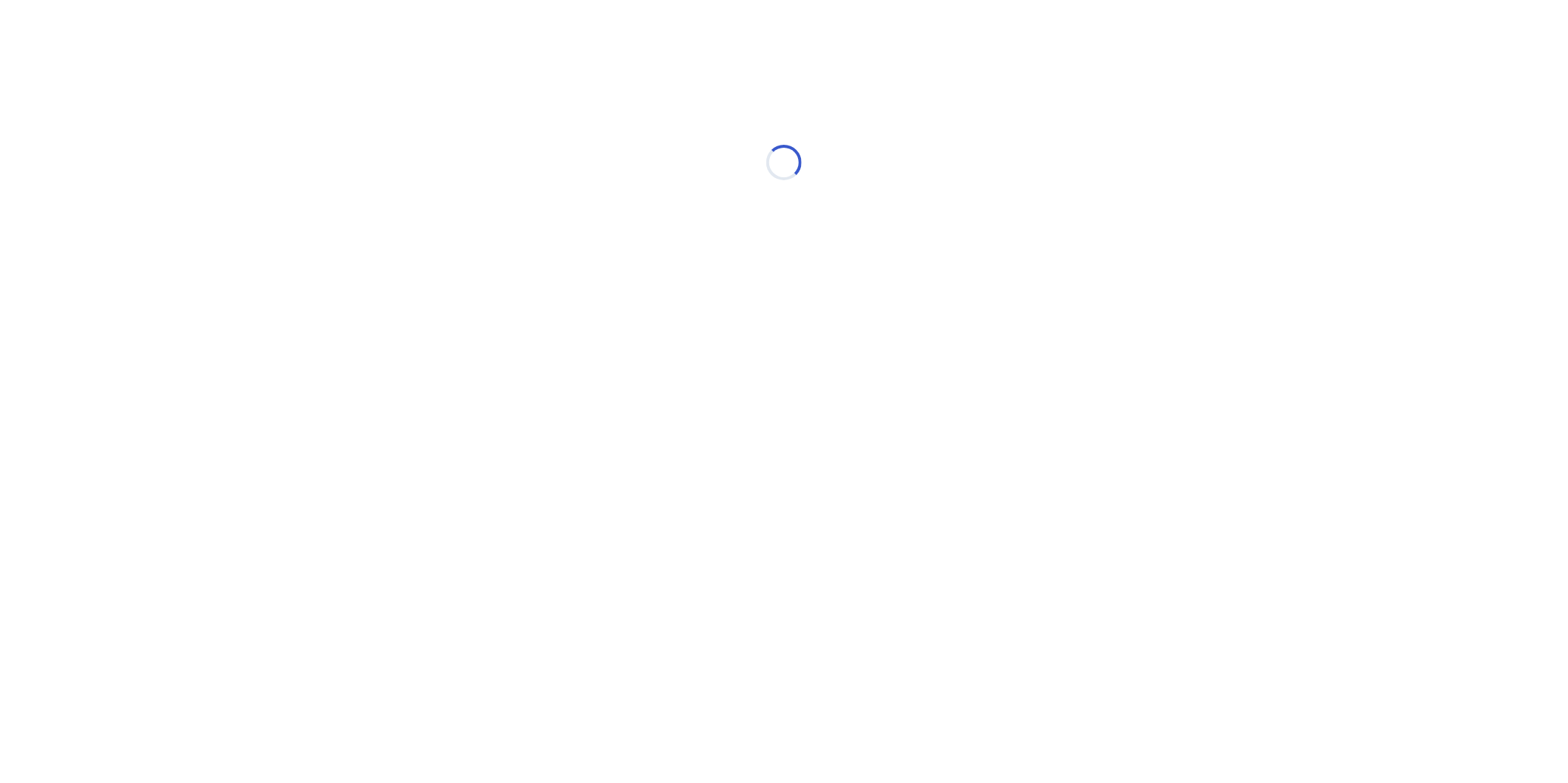
select select "*"
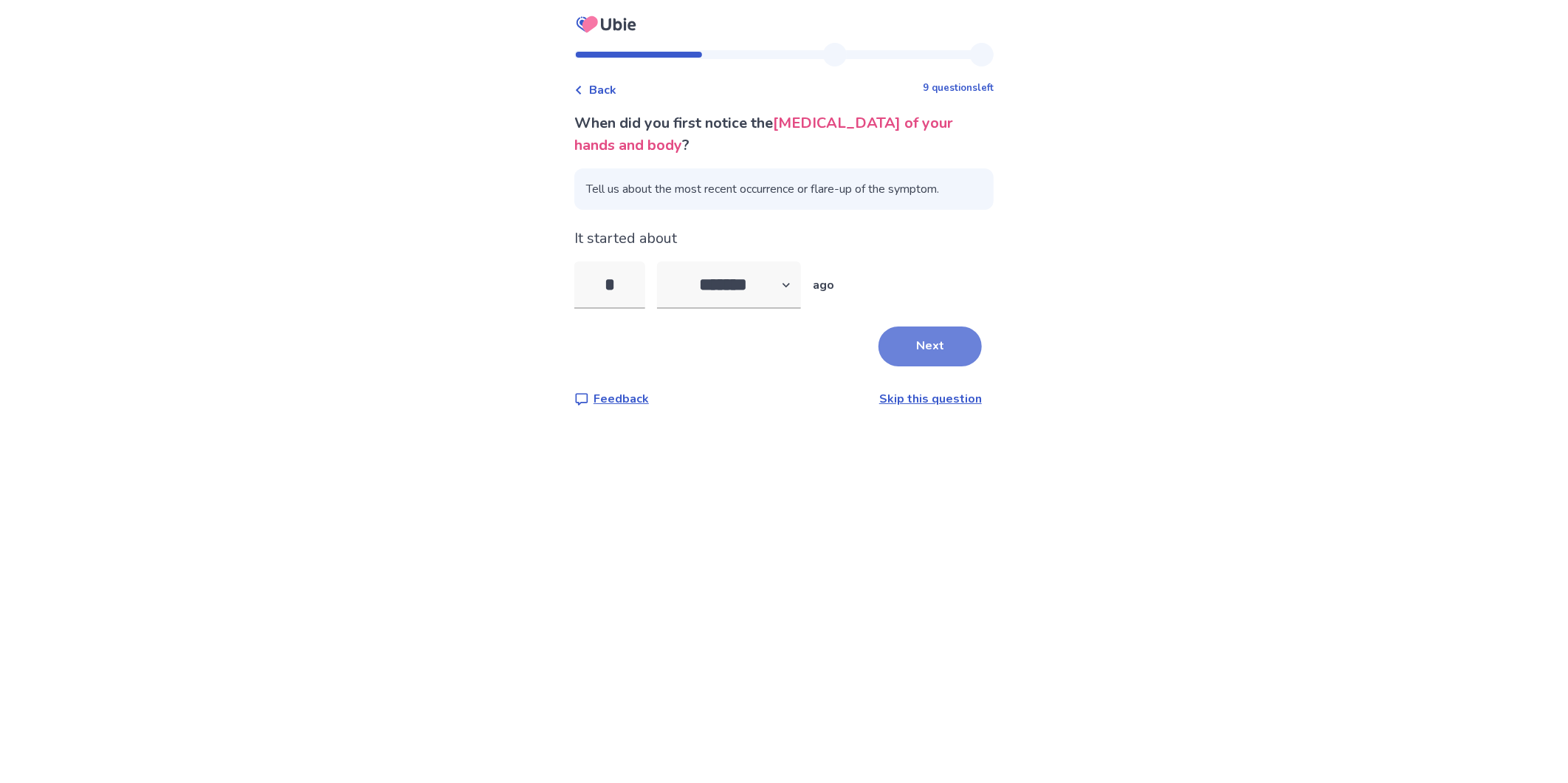
type input "*"
click at [879, 327] on button "Next" at bounding box center [930, 346] width 103 height 40
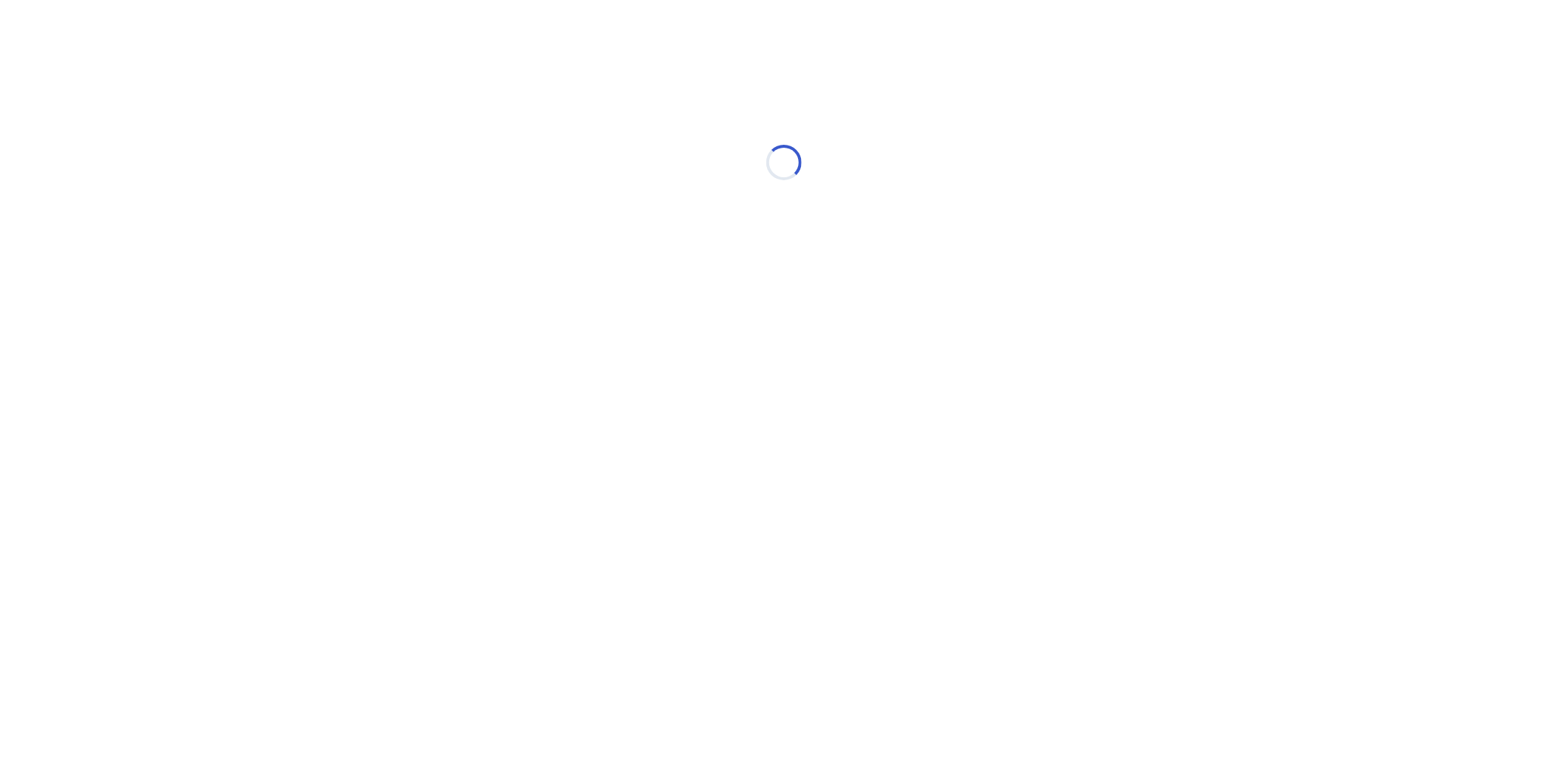
select select "*"
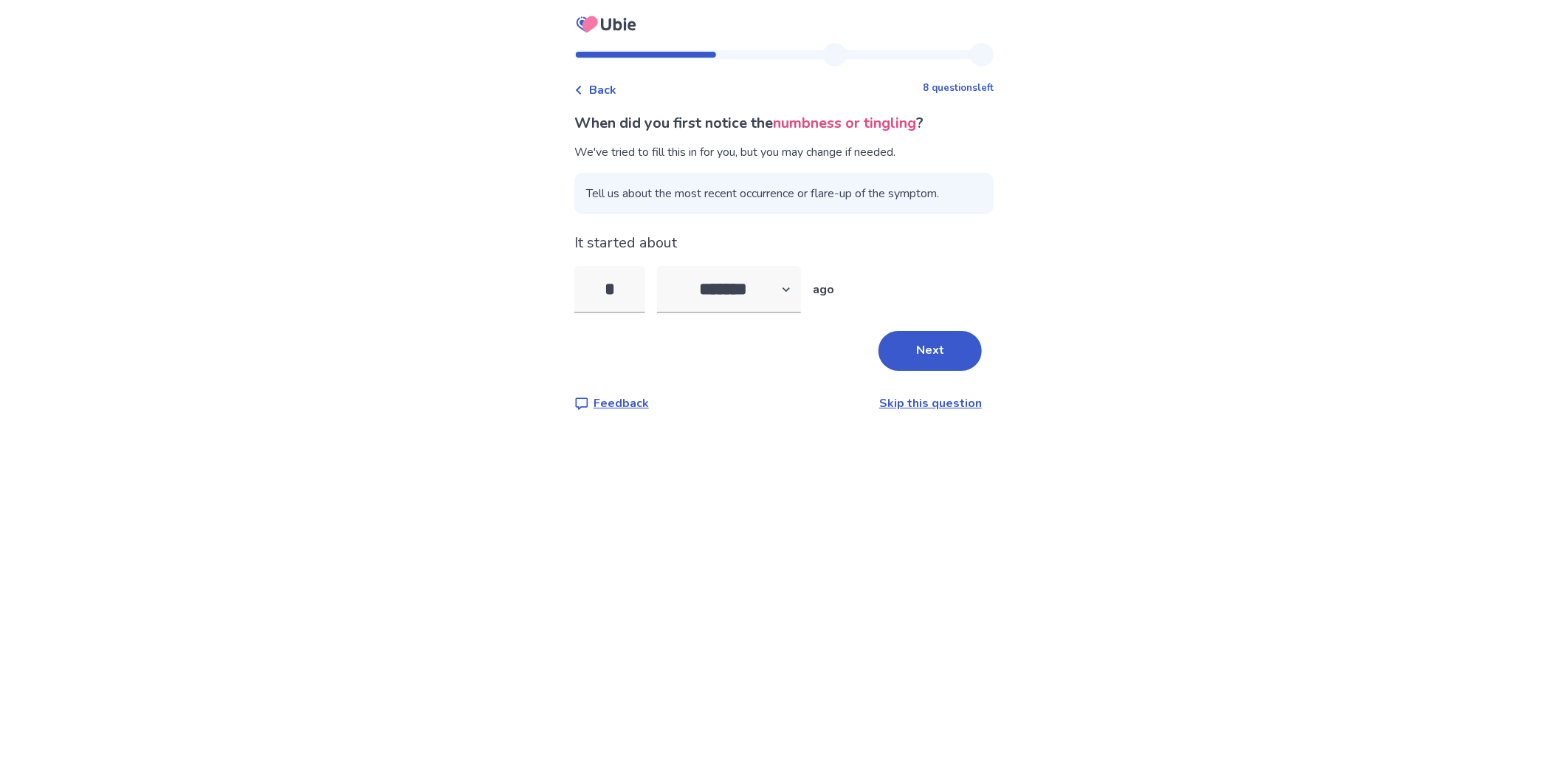
click at [879, 331] on button "Next" at bounding box center [930, 350] width 103 height 40
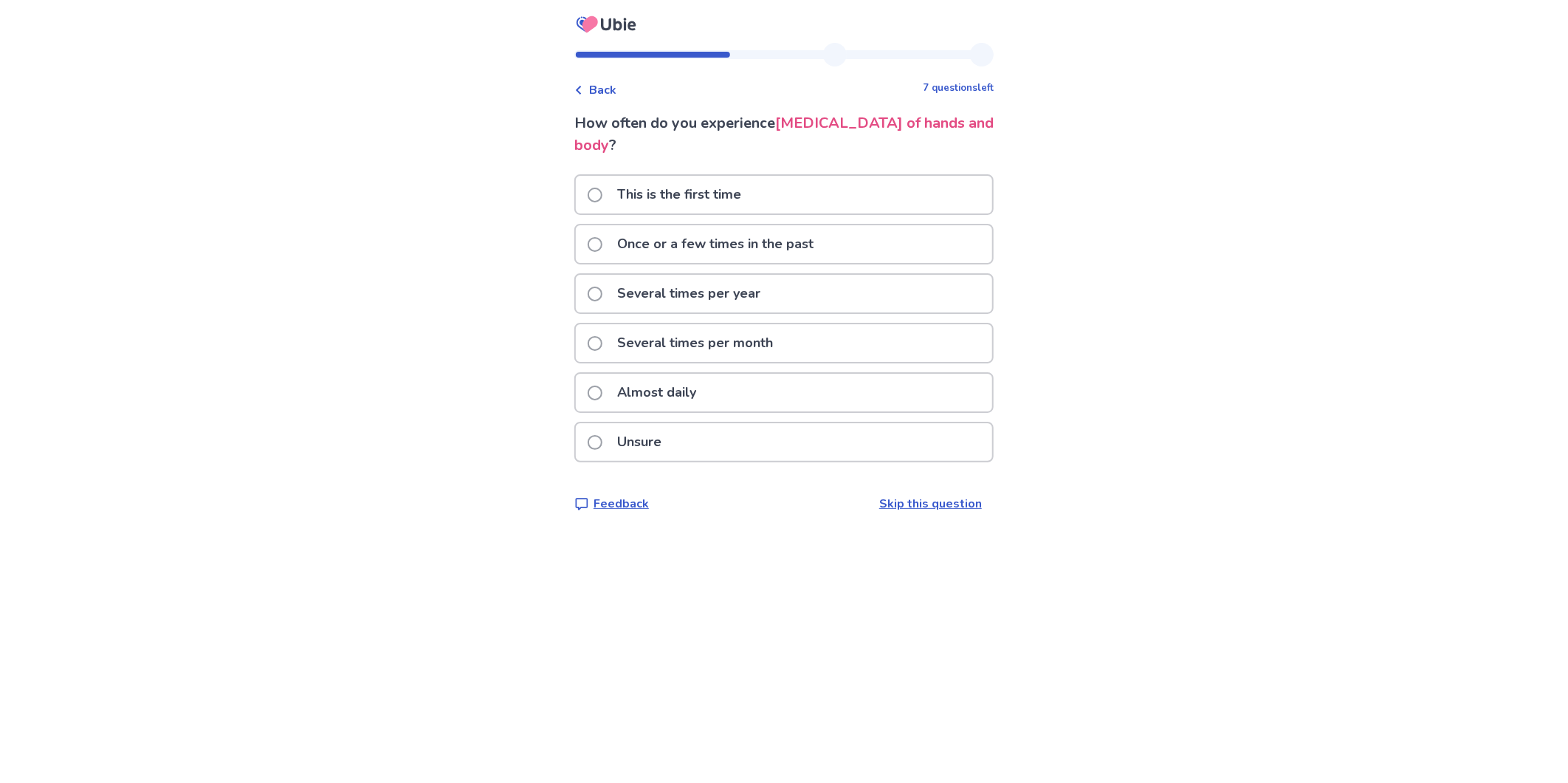
click at [603, 188] on span at bounding box center [595, 195] width 15 height 15
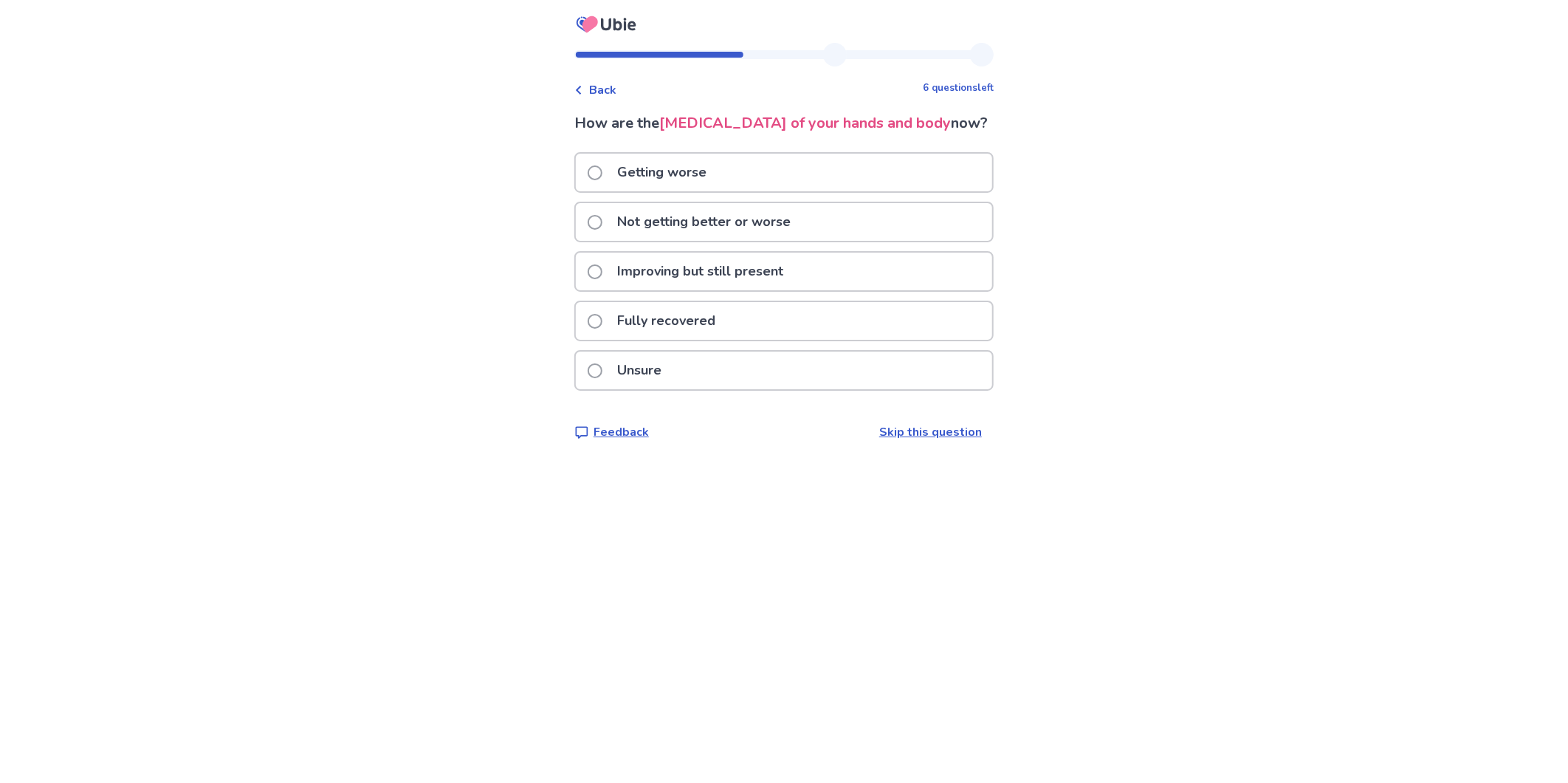
click at [603, 166] on span at bounding box center [595, 173] width 15 height 15
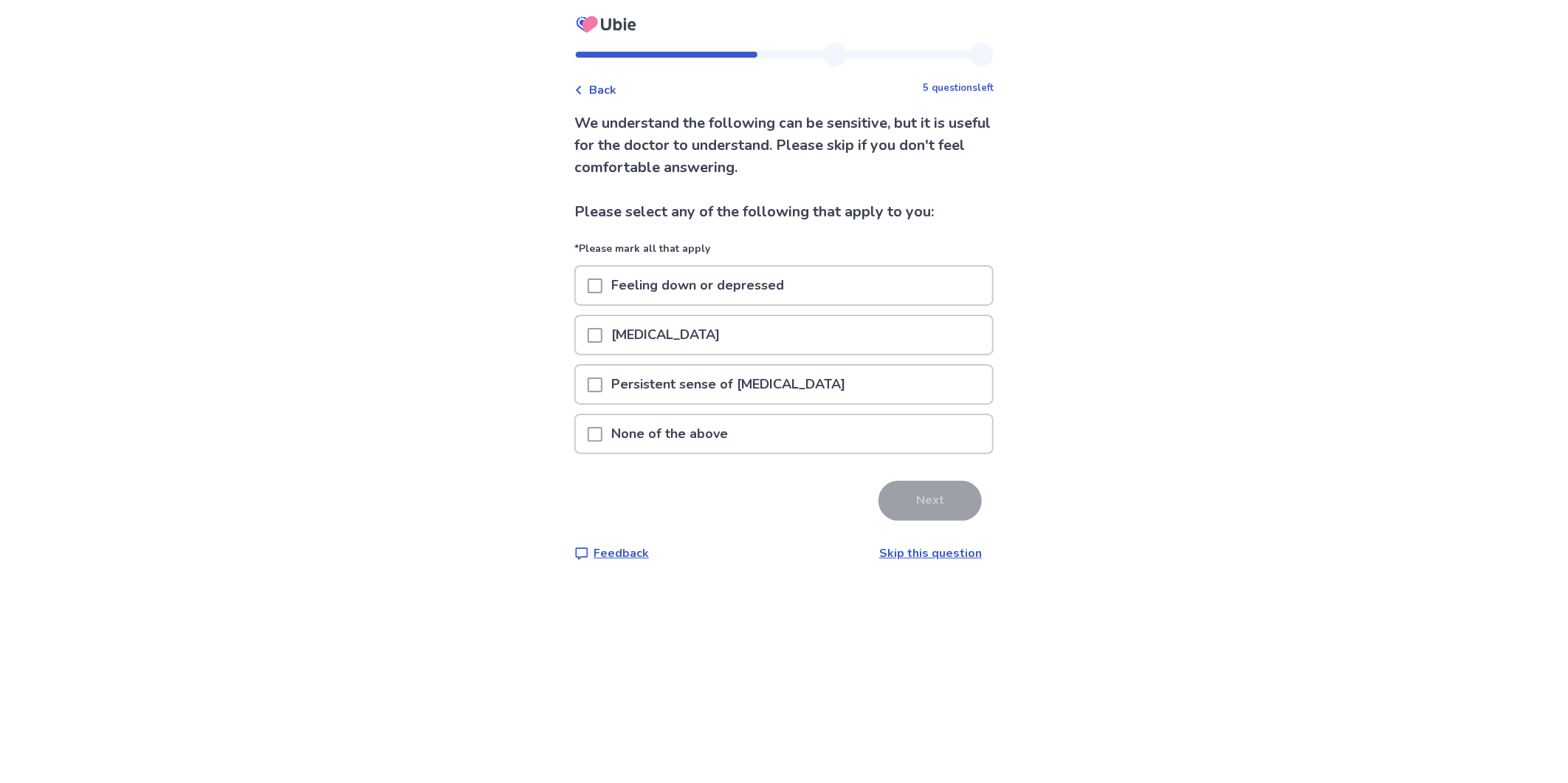
click at [719, 415] on p "None of the above" at bounding box center [669, 434] width 134 height 37
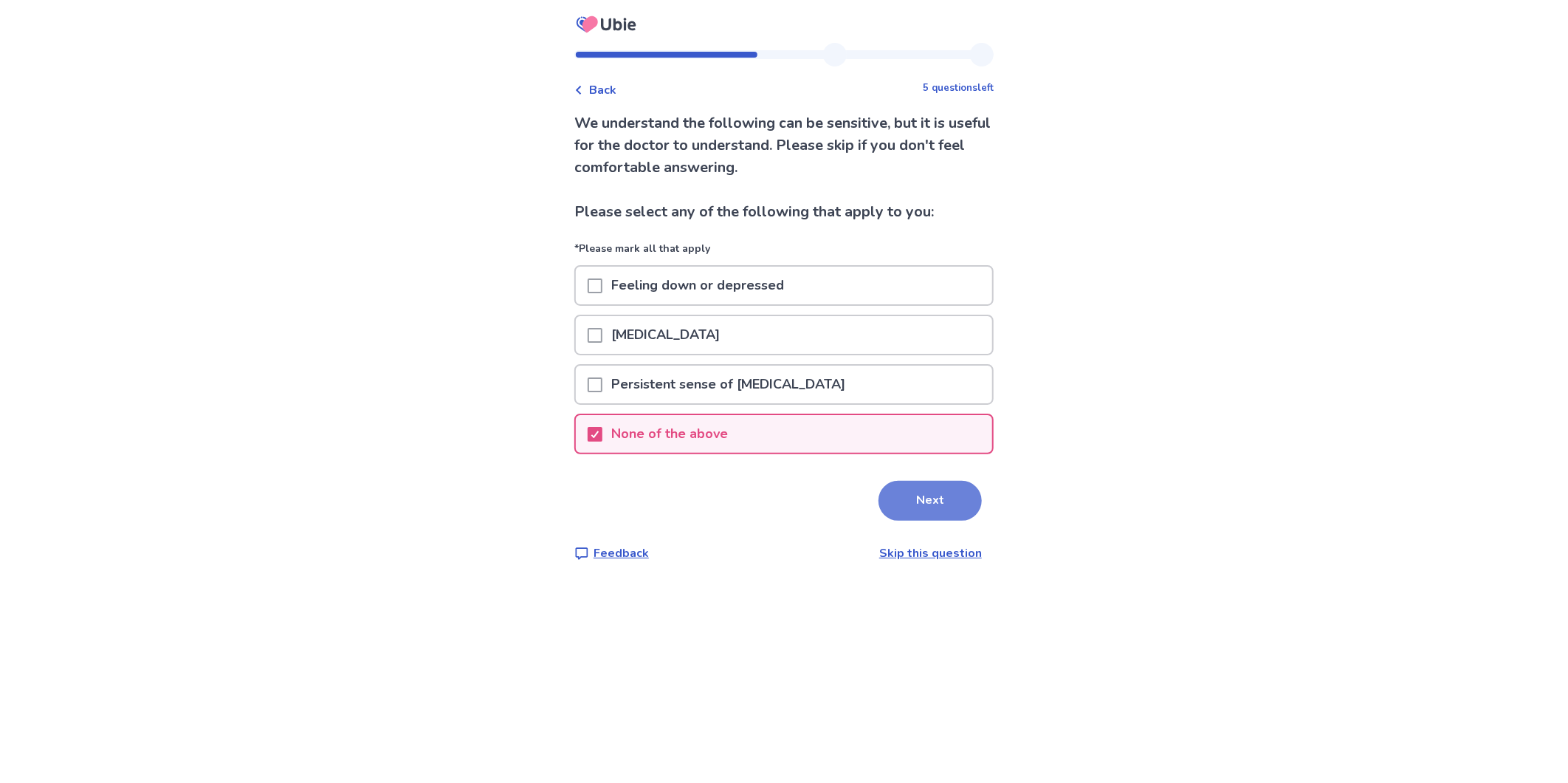
click at [879, 481] on button "Next" at bounding box center [930, 500] width 103 height 40
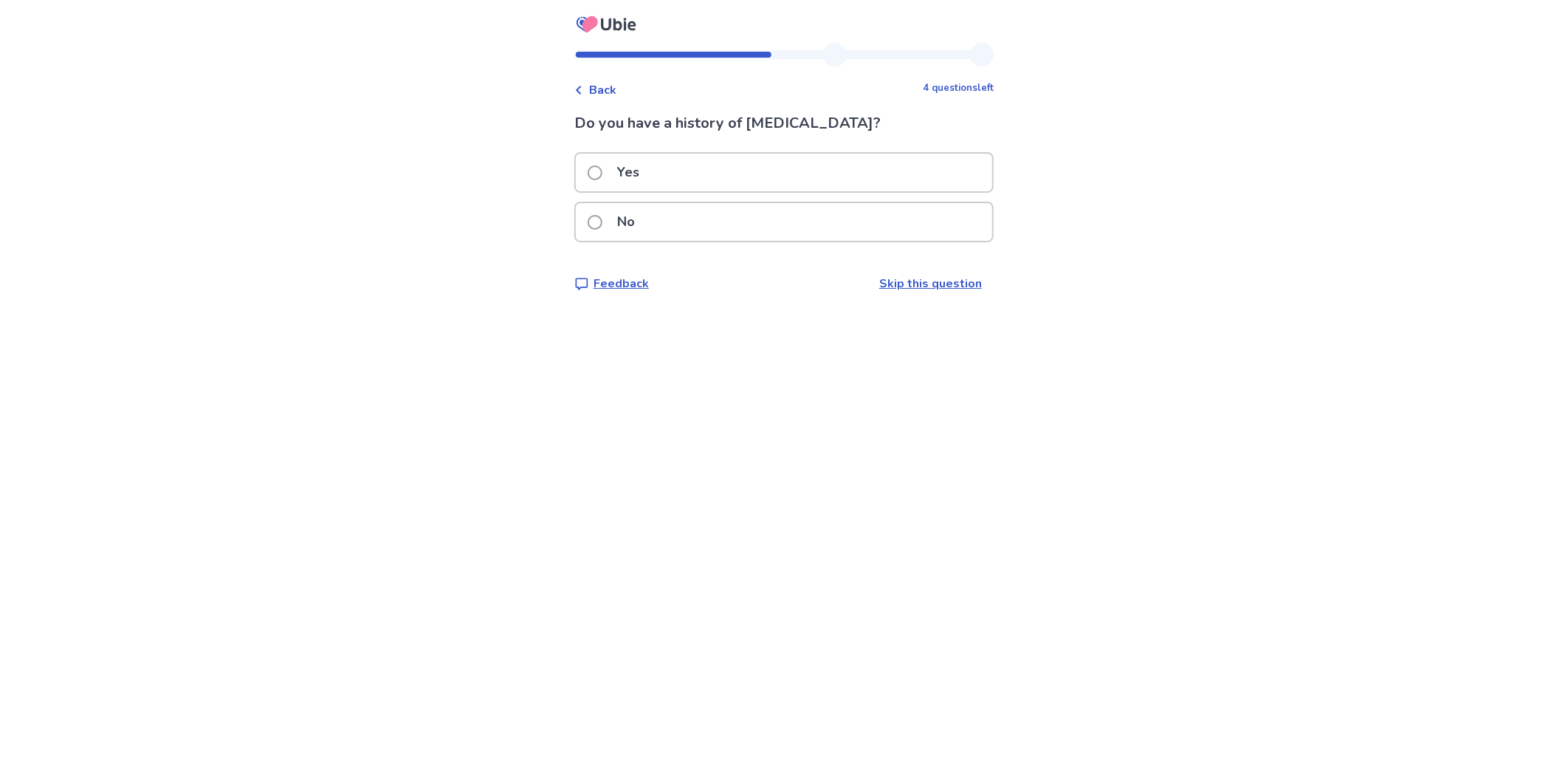
click at [603, 215] on span at bounding box center [595, 223] width 15 height 15
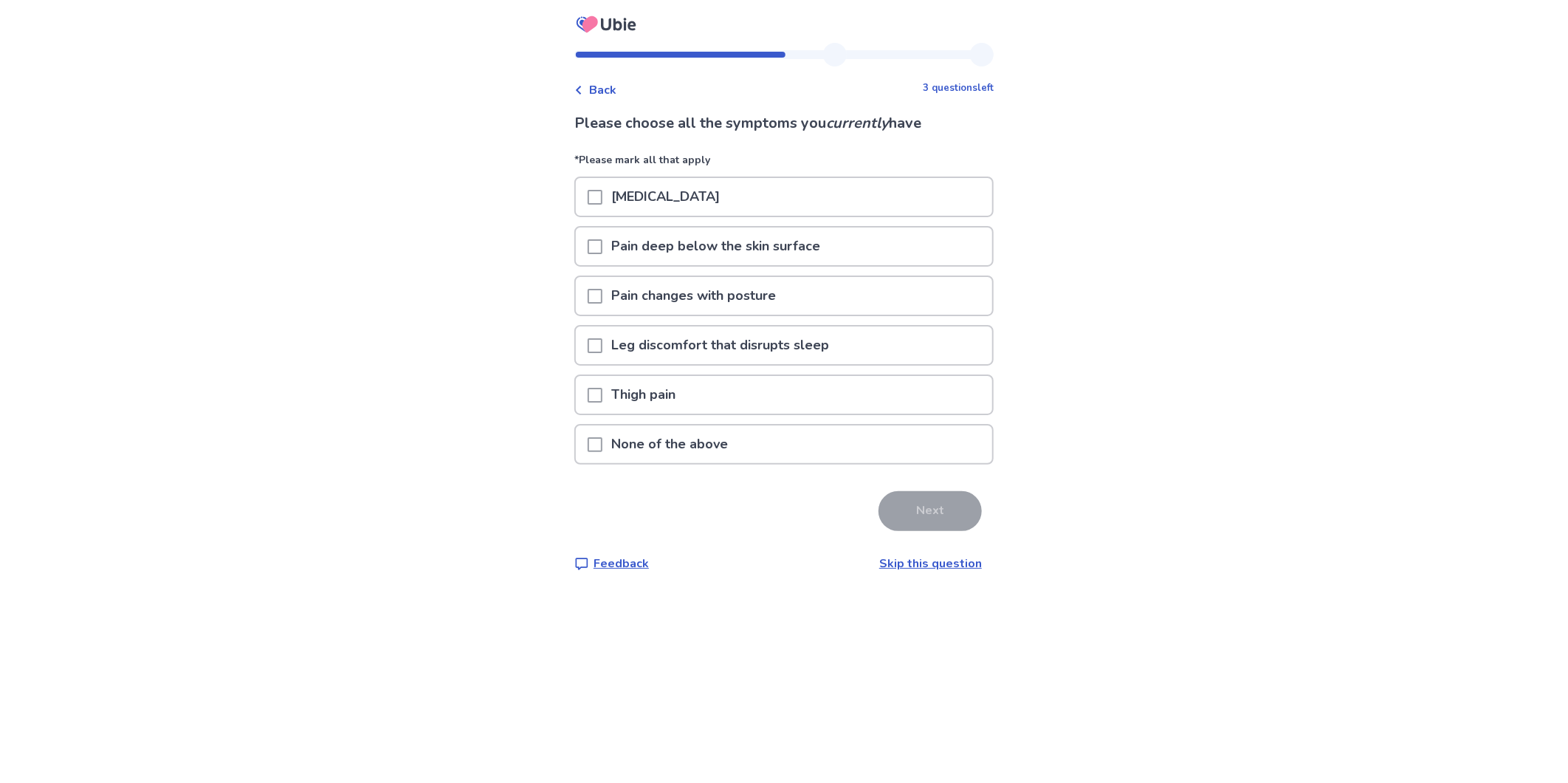
click at [661, 426] on p "None of the above" at bounding box center [669, 444] width 134 height 37
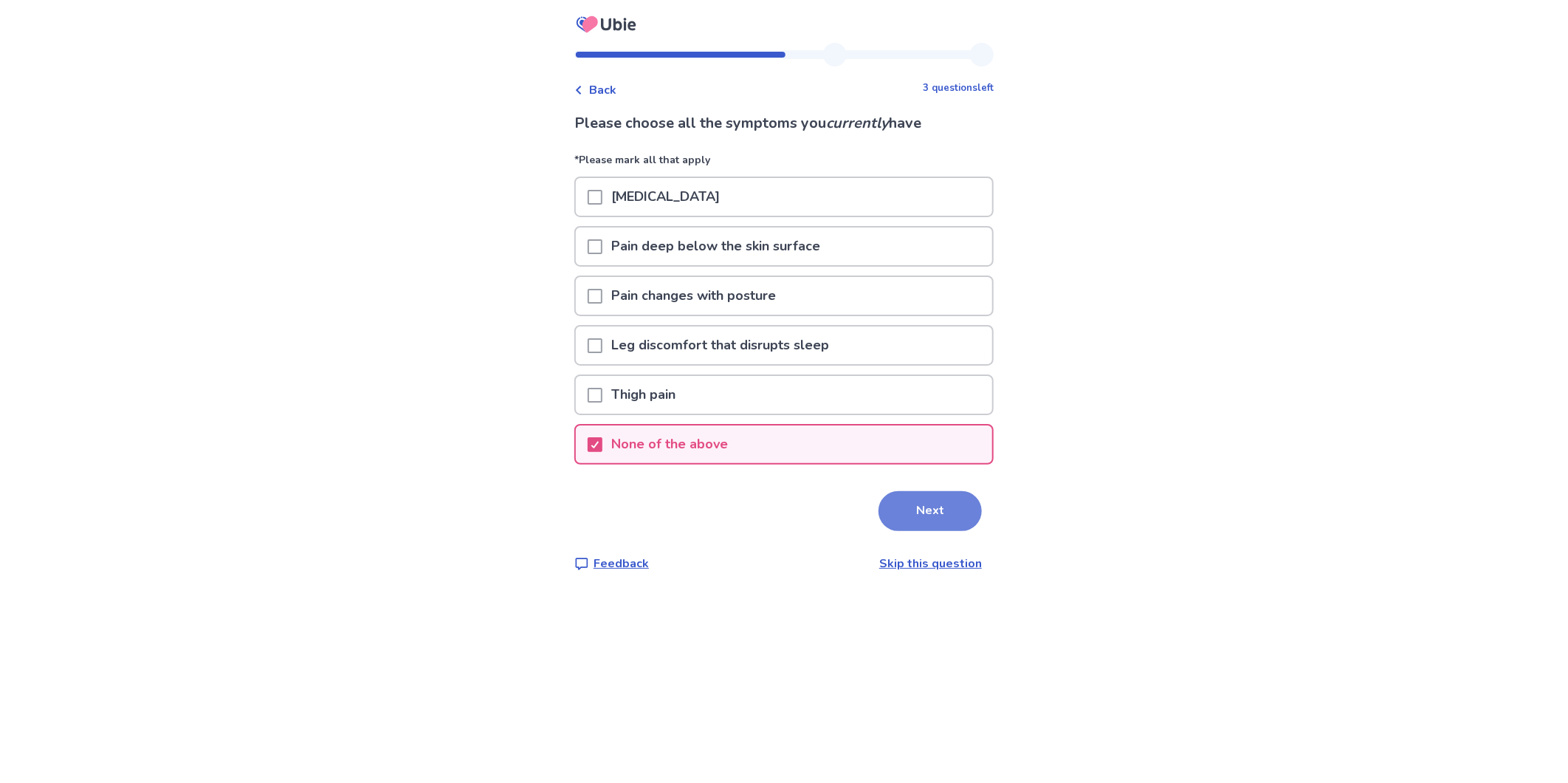
click at [879, 491] on button "Next" at bounding box center [930, 511] width 103 height 40
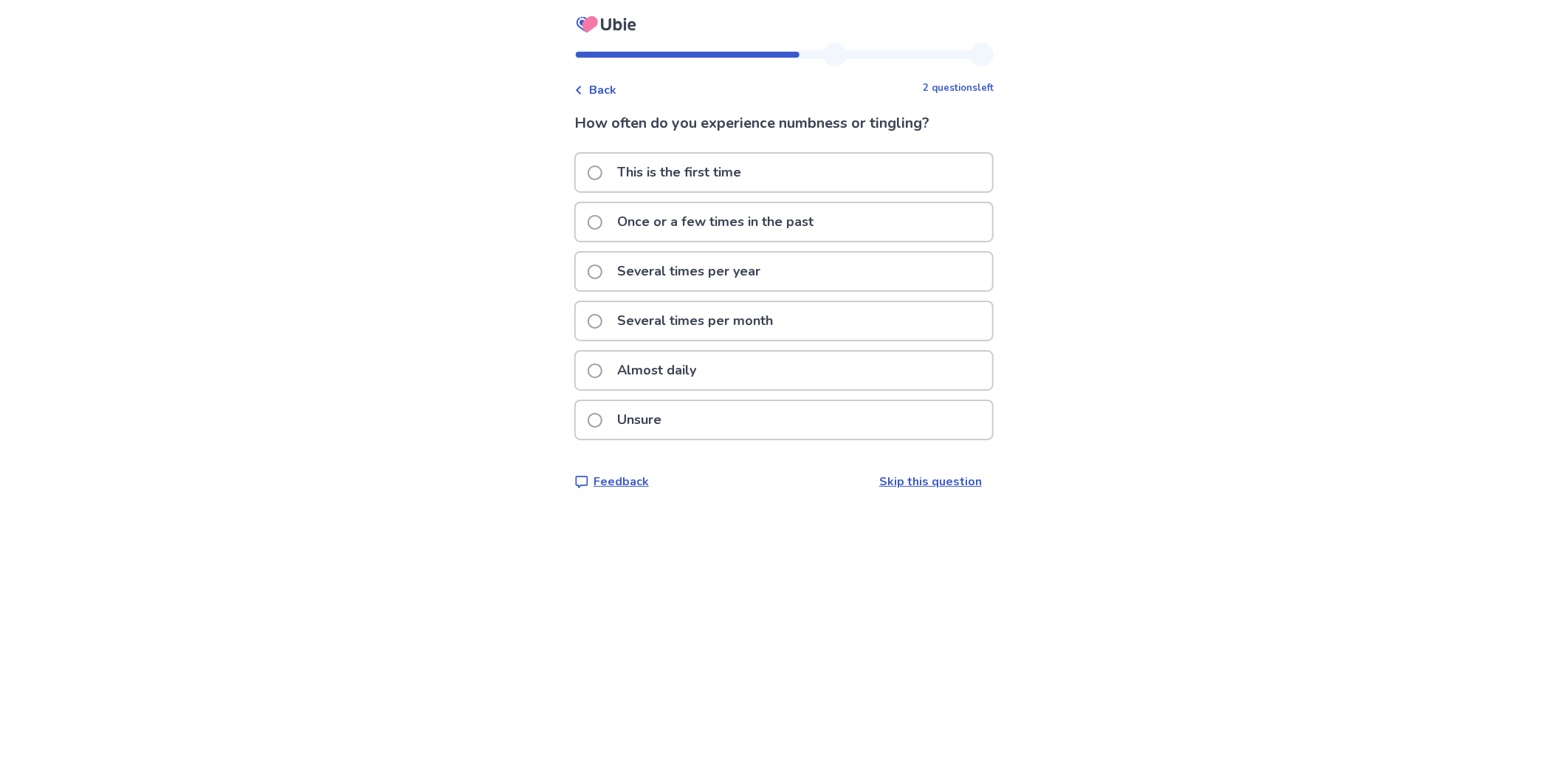
drag, startPoint x: 672, startPoint y: 337, endPoint x: 679, endPoint y: 338, distance: 7.1
click at [670, 401] on p "Unsure" at bounding box center [639, 420] width 62 height 37
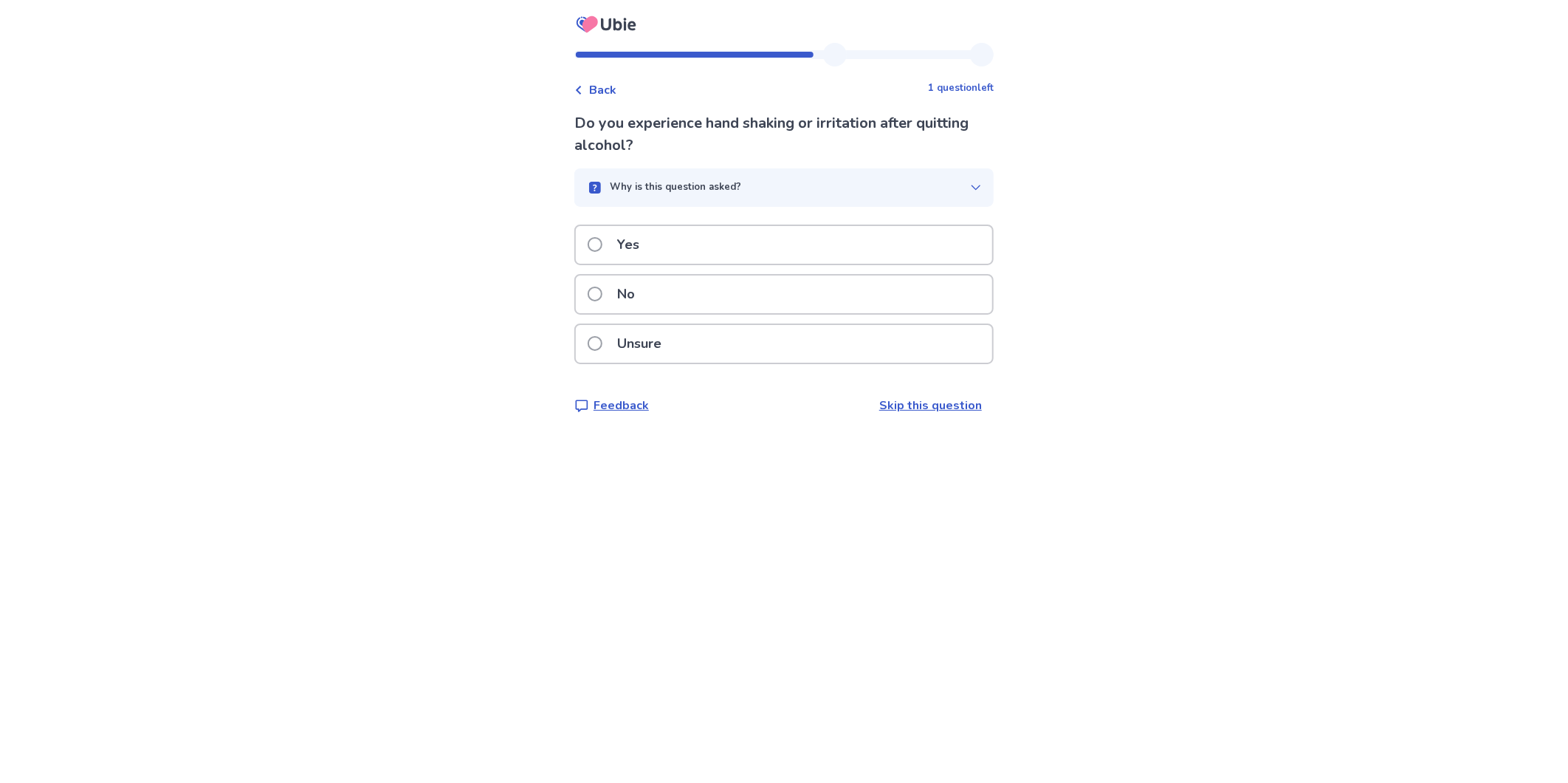
click at [603, 287] on span at bounding box center [595, 294] width 15 height 15
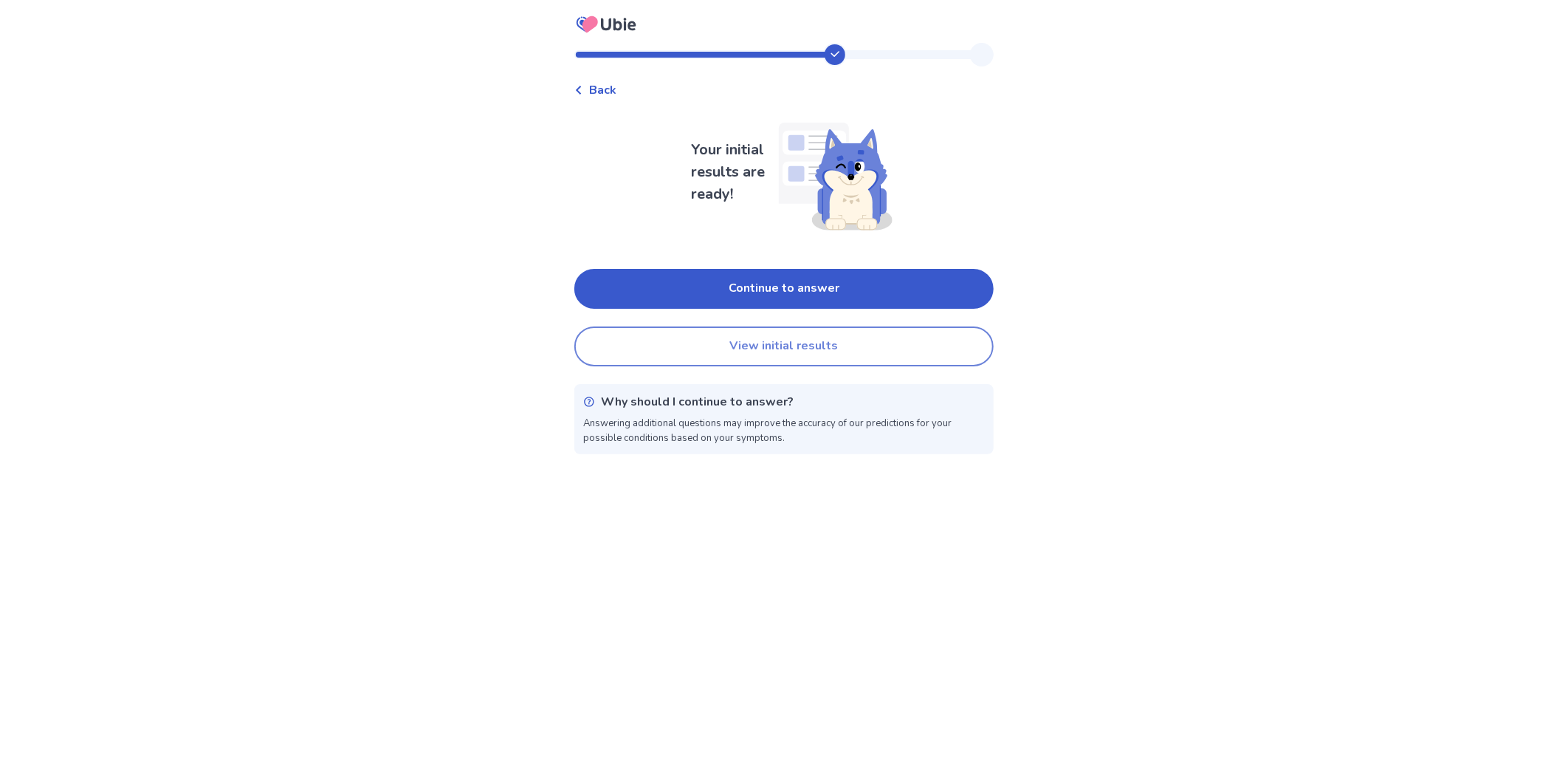
click at [762, 327] on button "View initial results" at bounding box center [784, 346] width 419 height 40
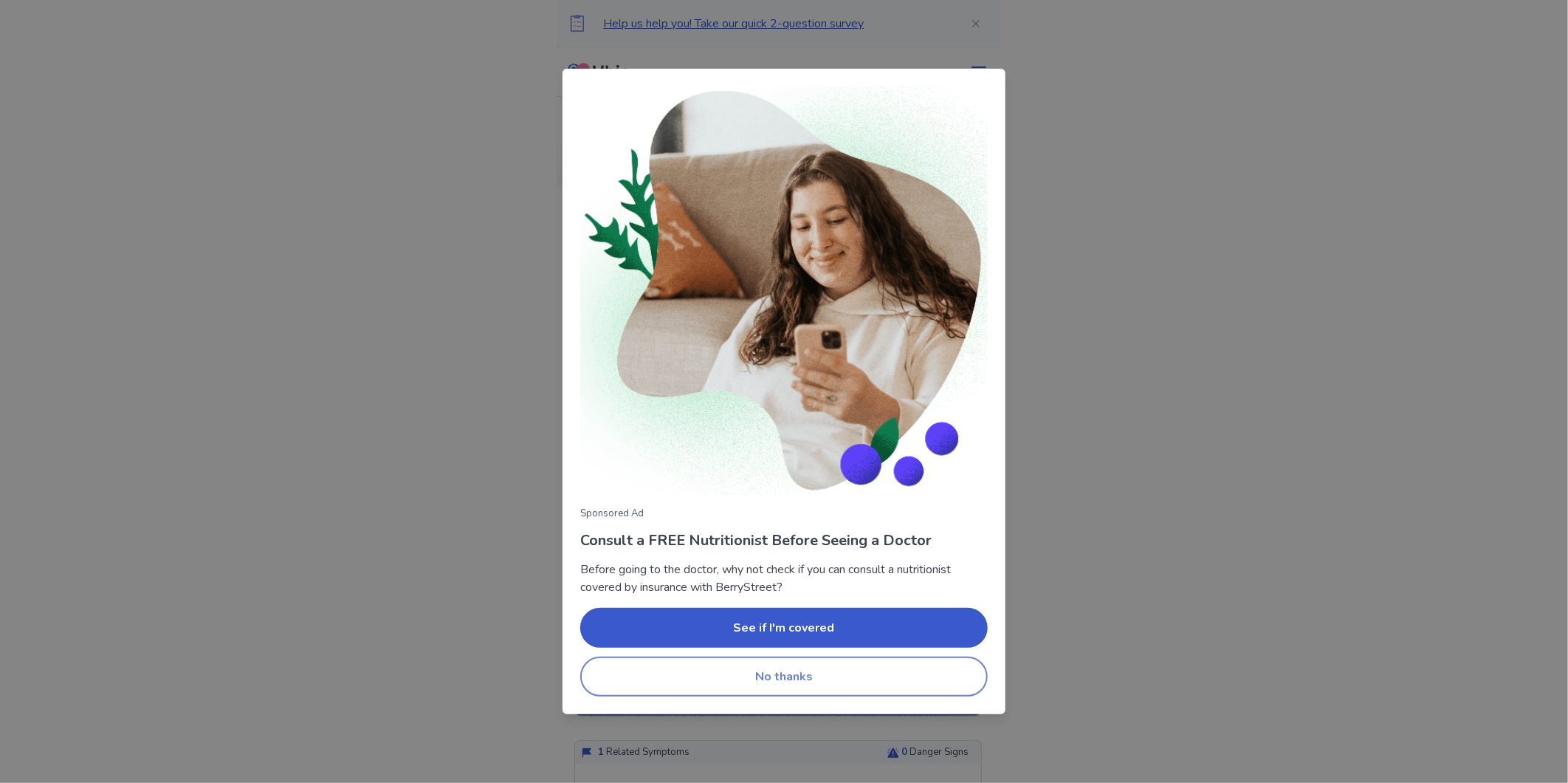
click at [780, 657] on button "No thanks" at bounding box center [784, 676] width 408 height 40
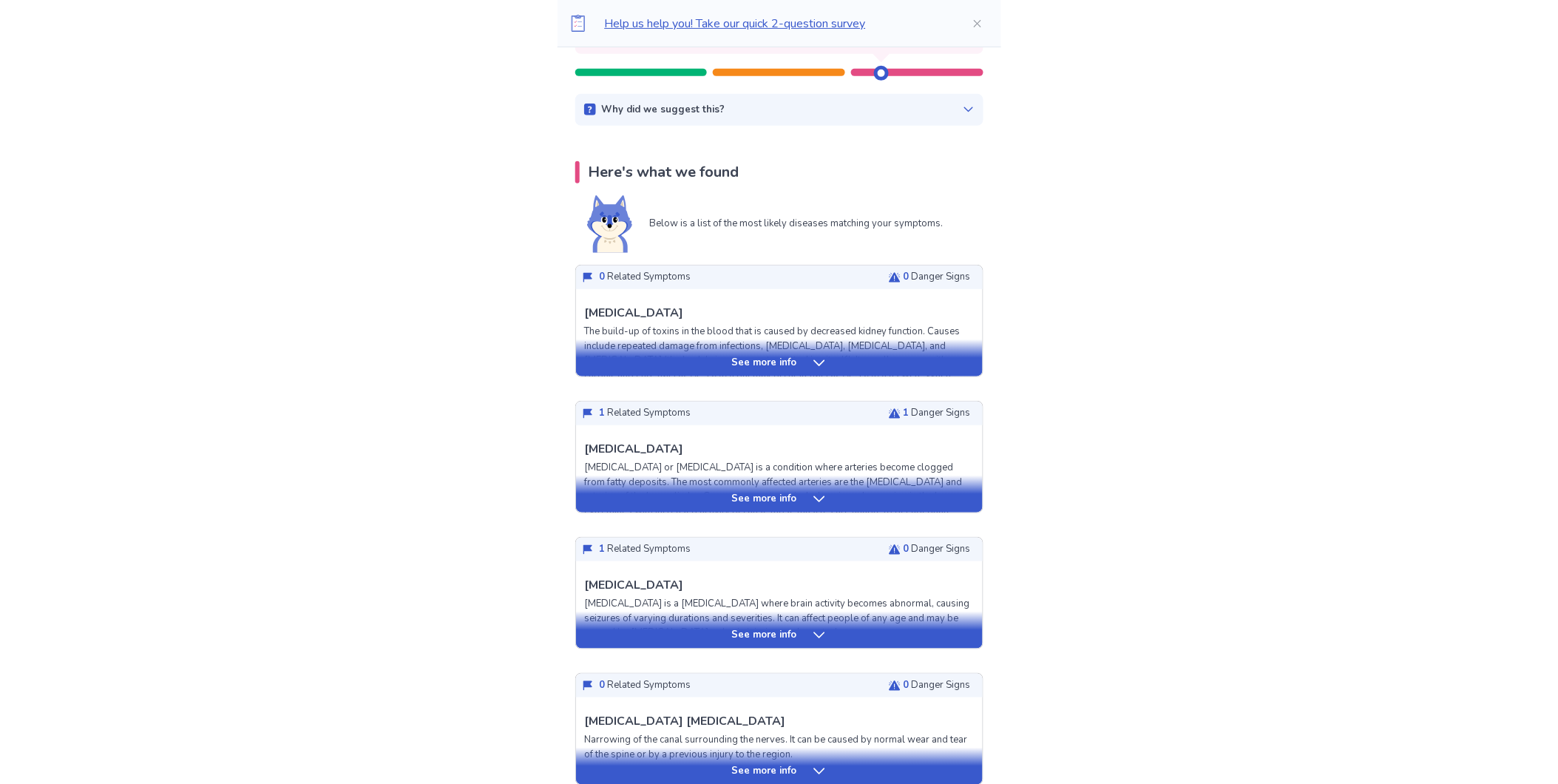
scroll to position [246, 0]
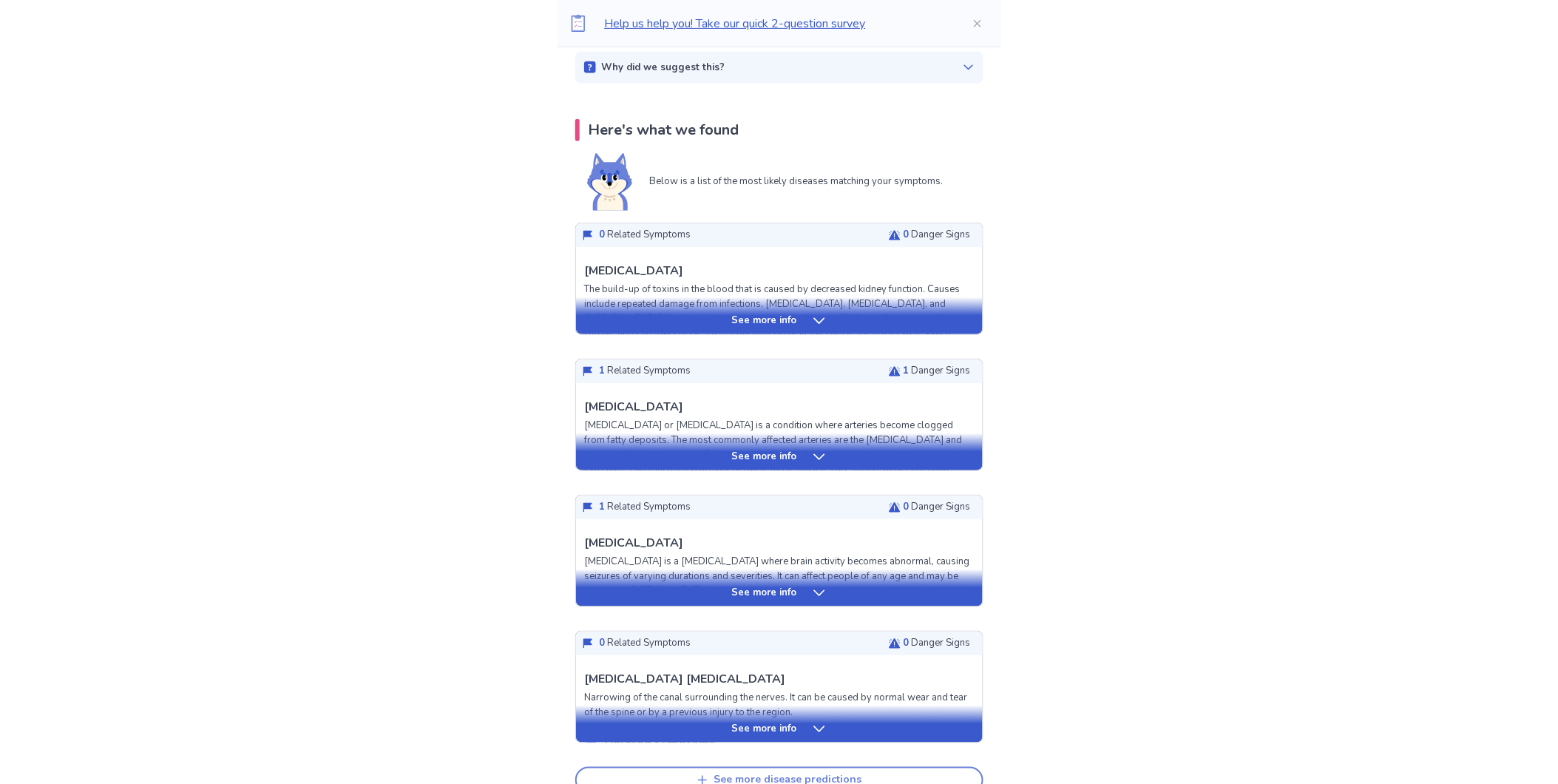
click at [745, 774] on div "See more disease predictions" at bounding box center [788, 780] width 148 height 12
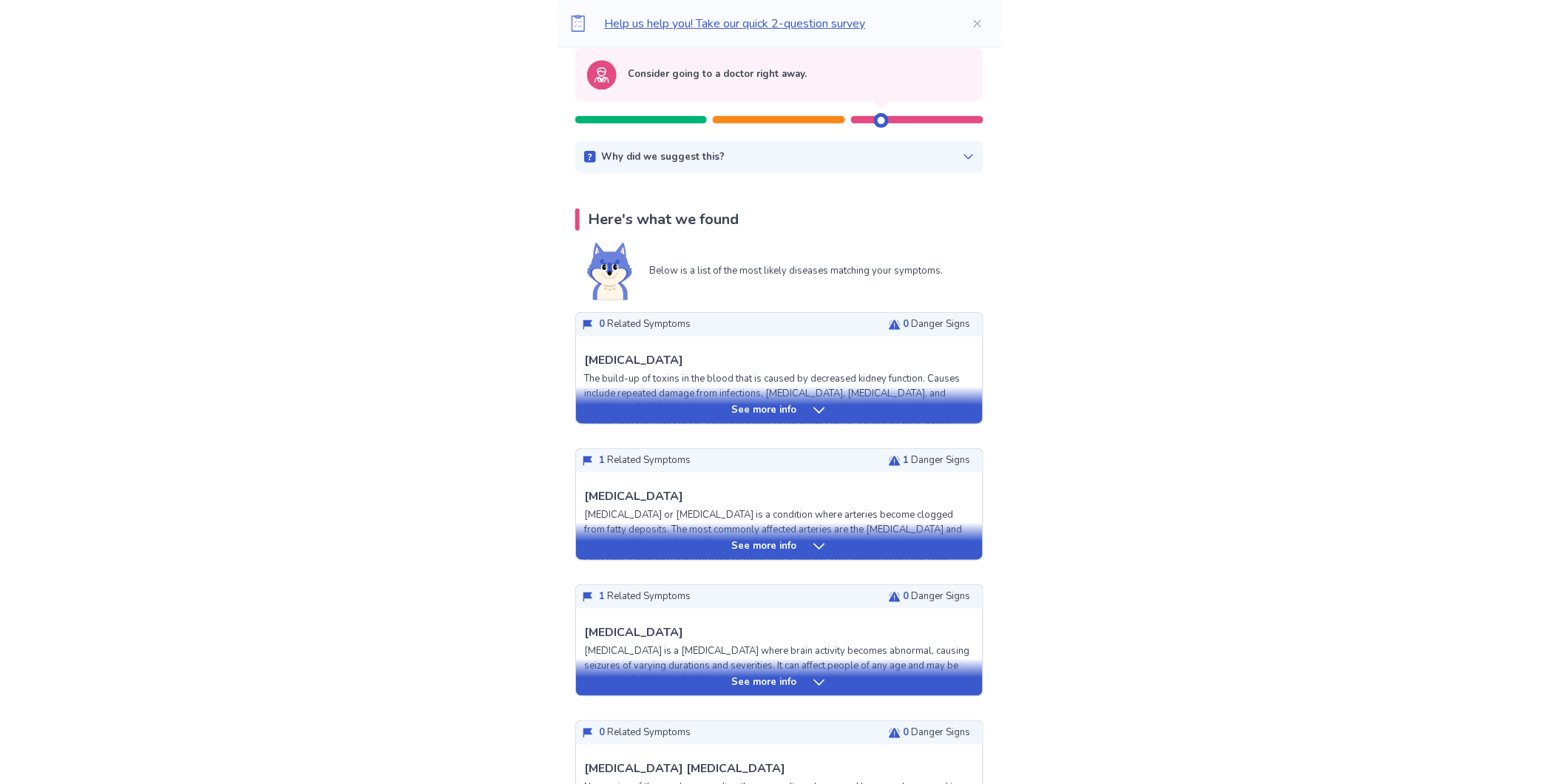
scroll to position [82, 0]
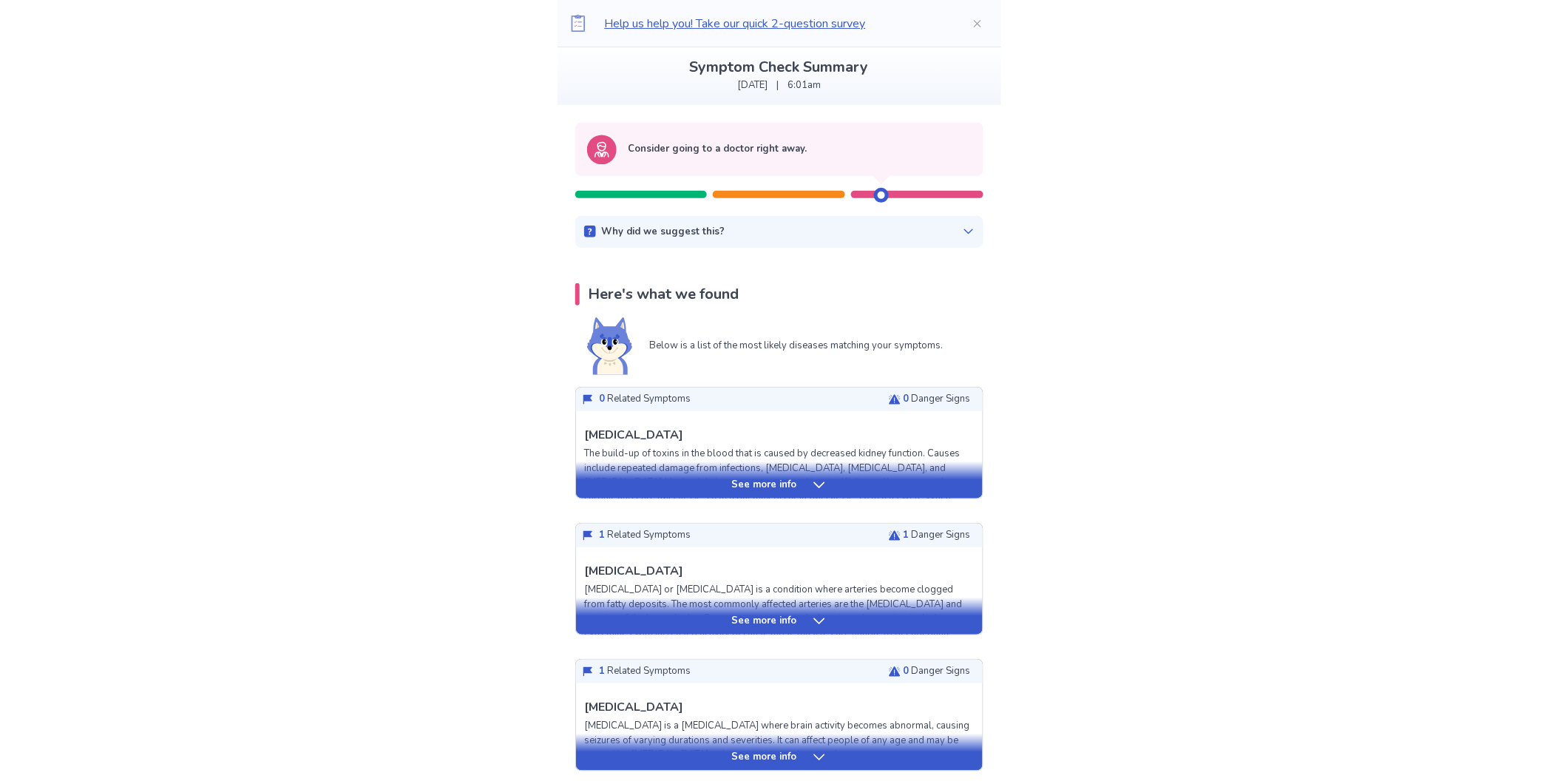
click at [963, 225] on icon at bounding box center [969, 231] width 12 height 12
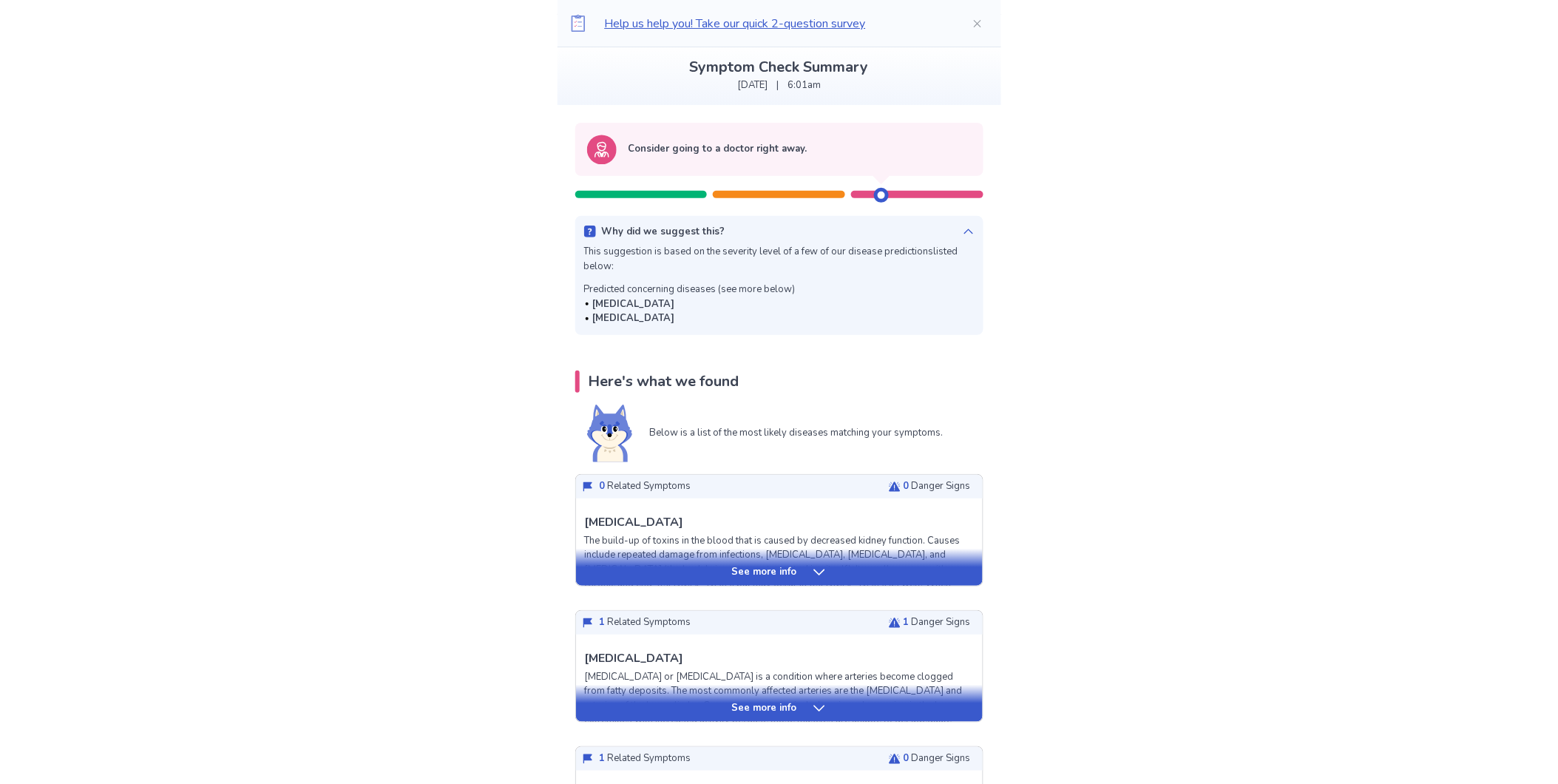
click at [795, 549] on div "See more info" at bounding box center [779, 567] width 407 height 37
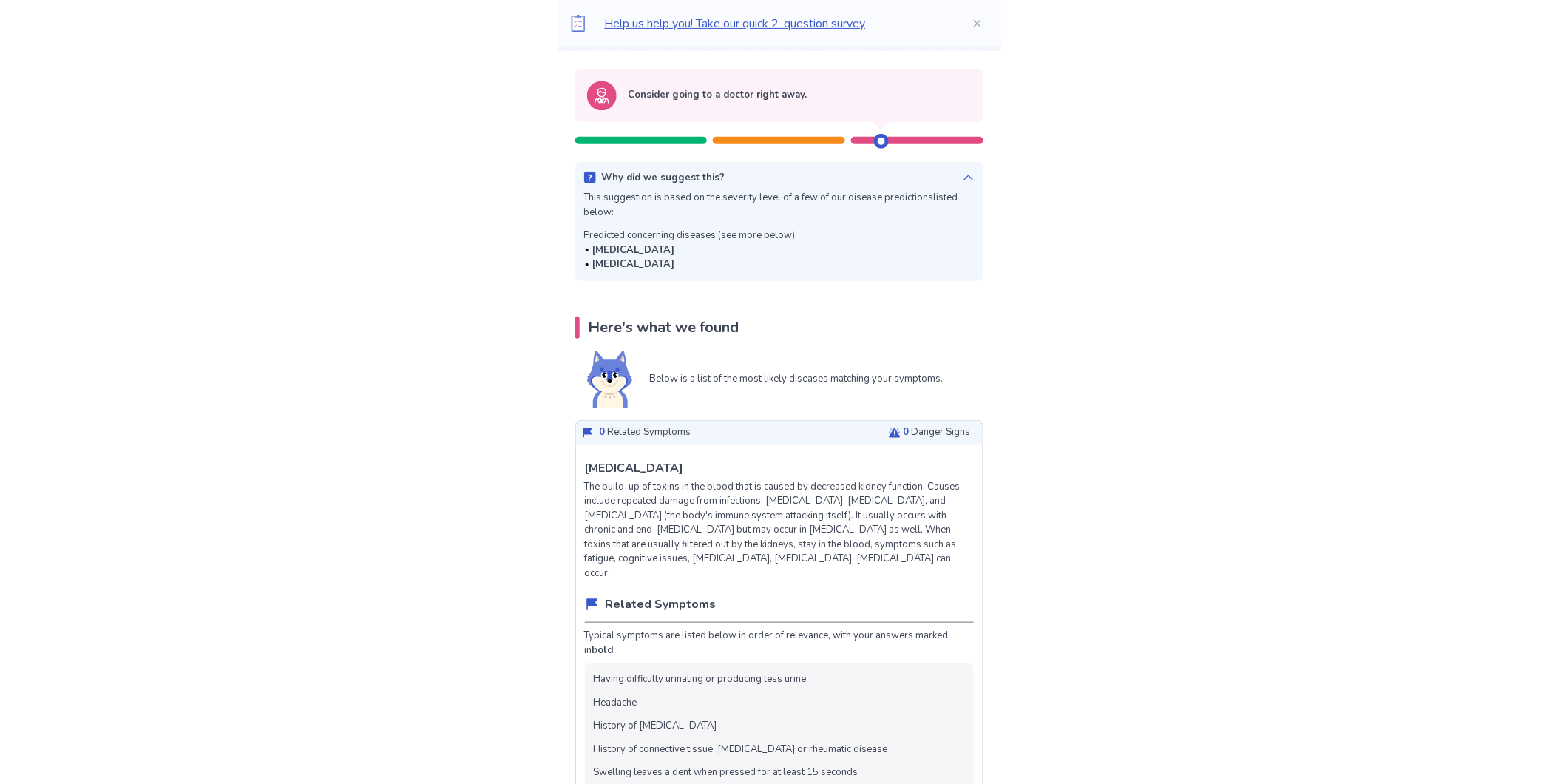
scroll to position [164, 0]
